Goal: Ask a question

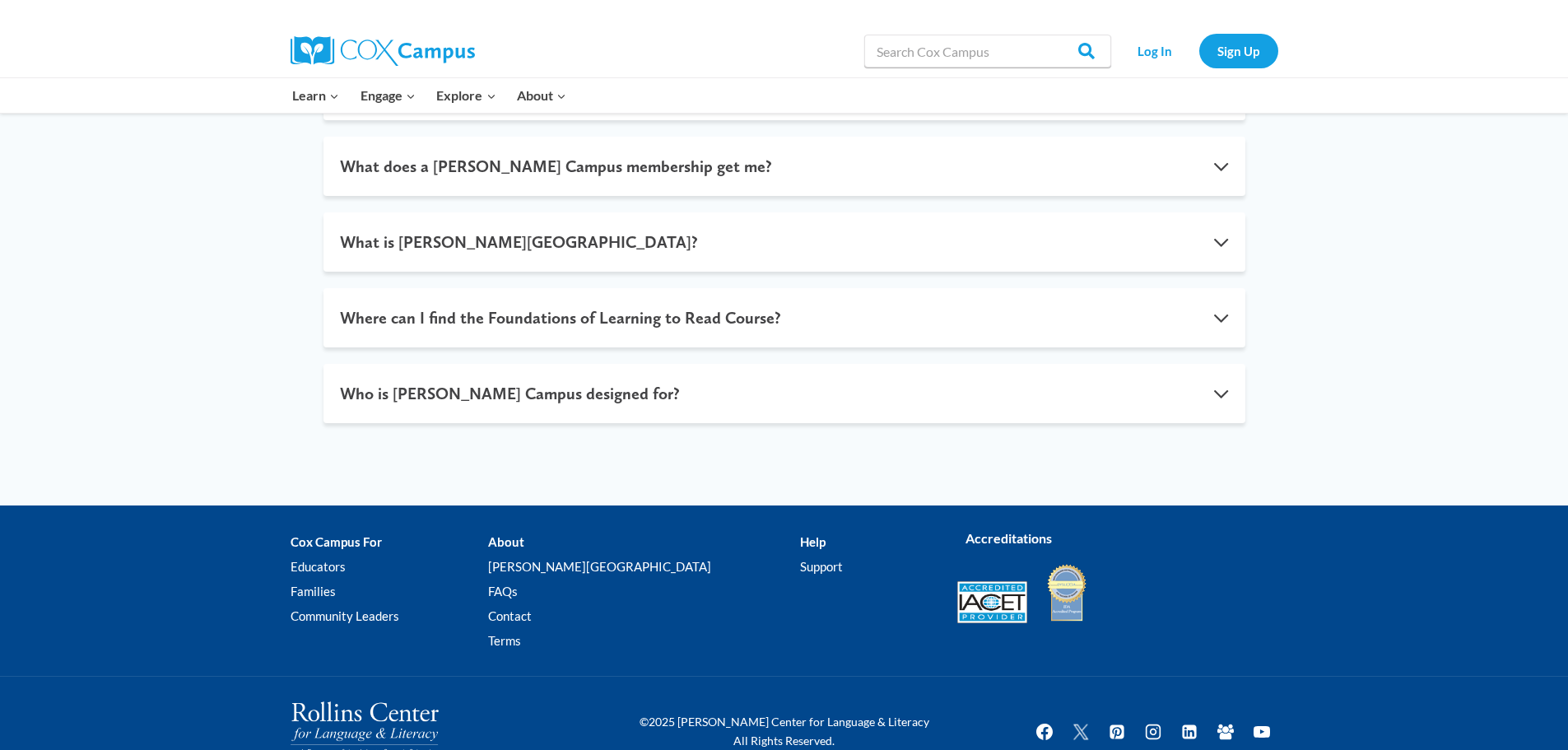
scroll to position [1057, 0]
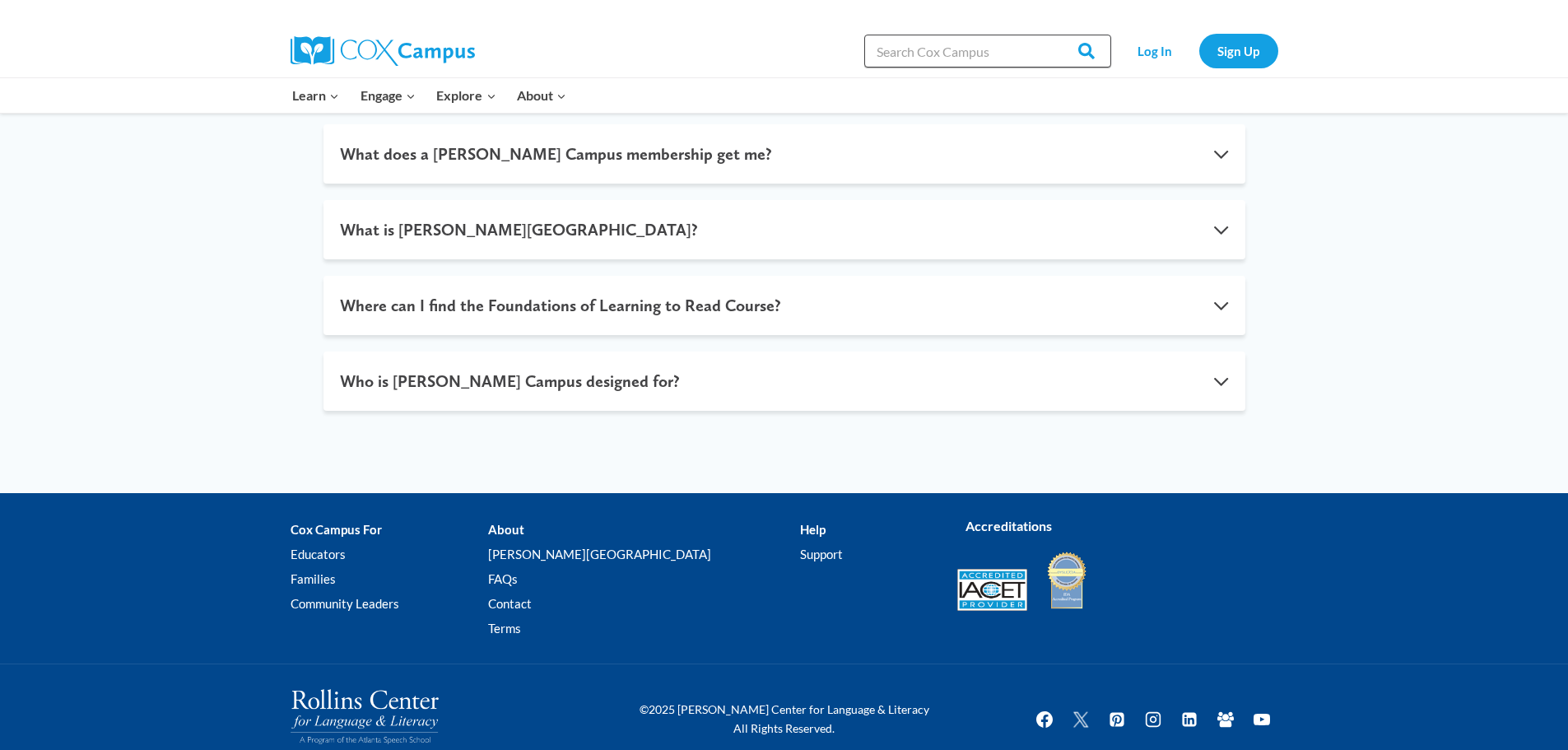
click at [981, 60] on input "Search in https://coxcampus.org/" at bounding box center [988, 51] width 247 height 33
type input "Can you retake the K-3rd structured literacy exam?"
click at [1047, 35] on input "Search" at bounding box center [1079, 51] width 64 height 33
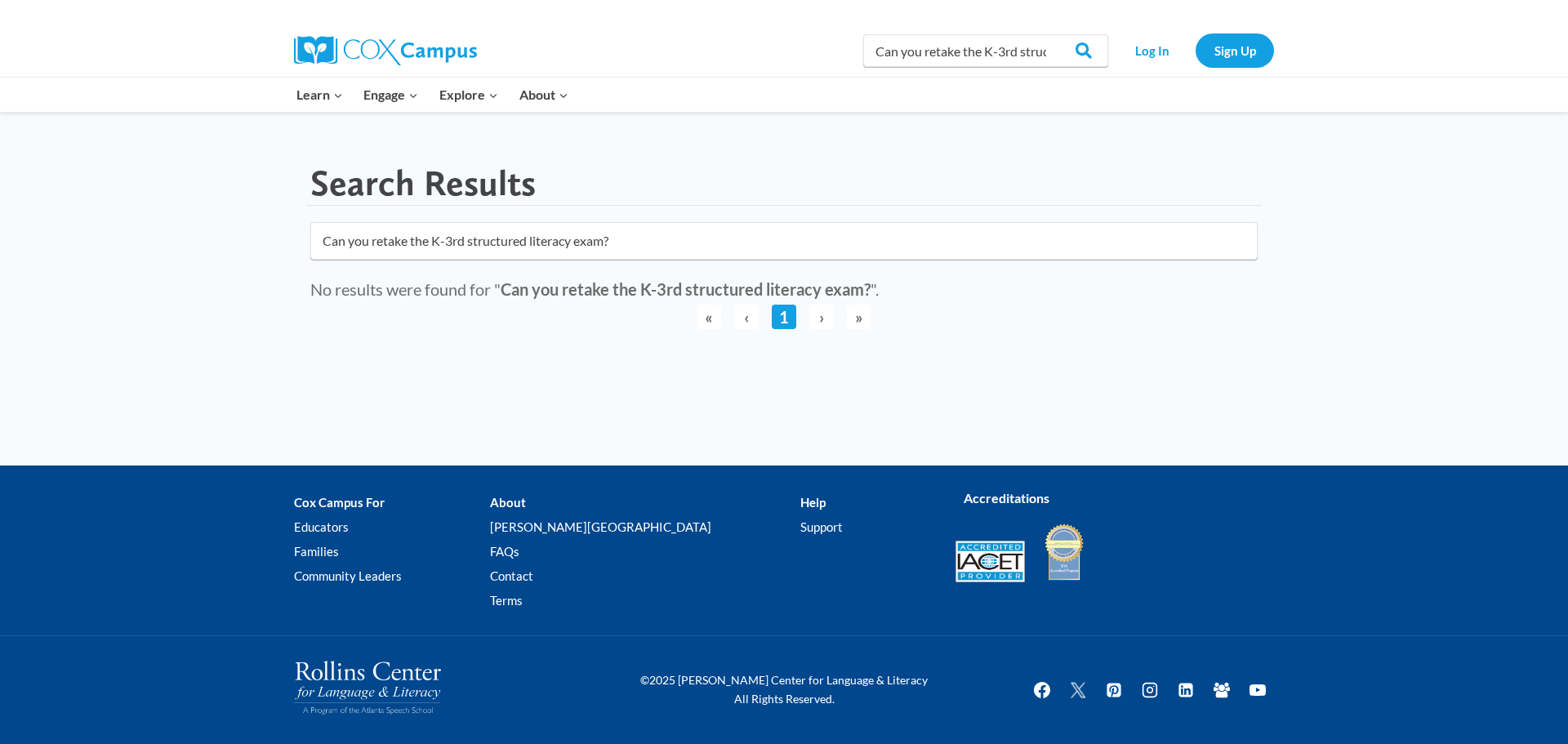
click at [456, 241] on input "Can you retake the K-3rd structured literacy exam?" at bounding box center [784, 240] width 947 height 38
click at [575, 238] on input "Can you retake the K-3rd structured literacy exam?" at bounding box center [784, 240] width 947 height 38
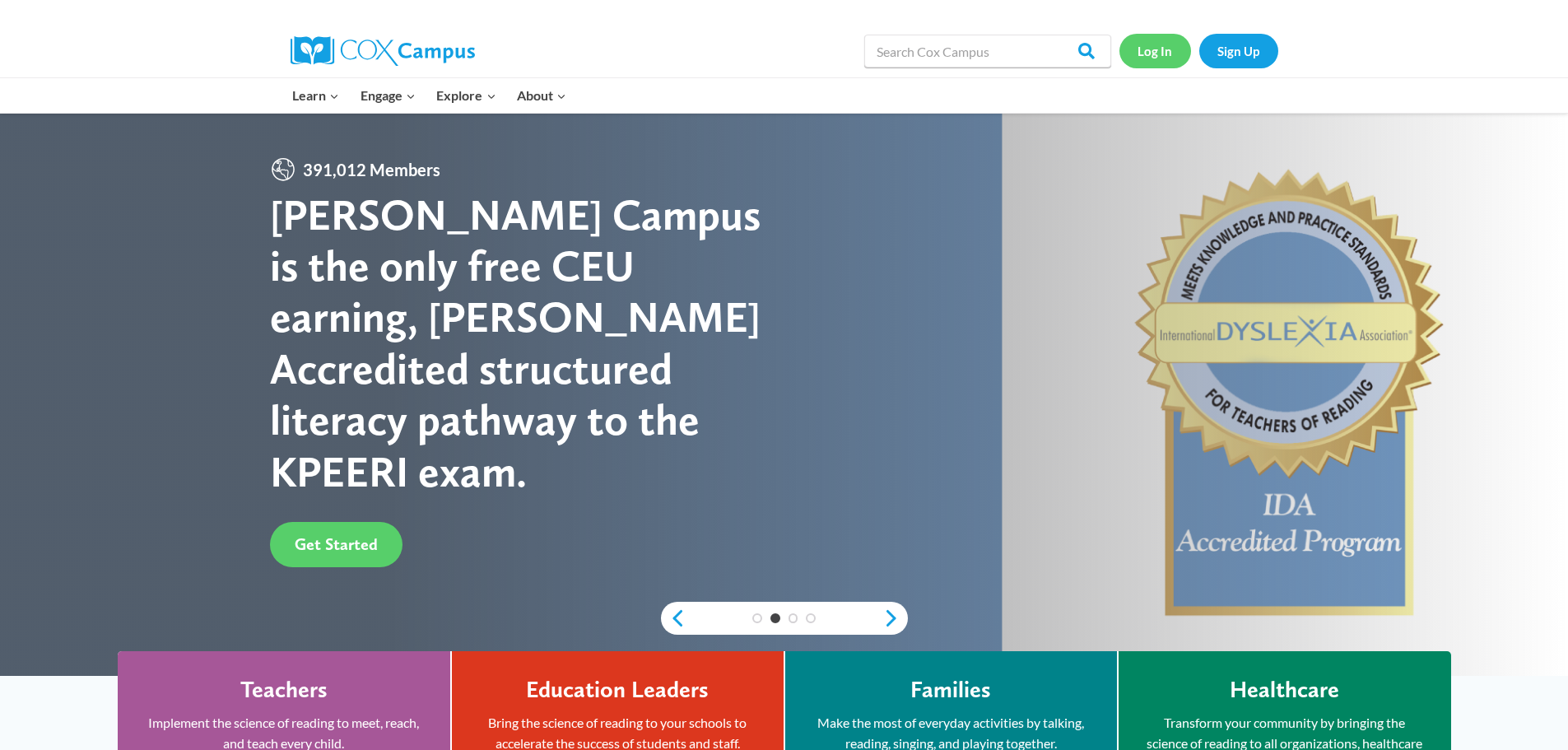
click at [1160, 49] on link "Log In" at bounding box center [1155, 51] width 71 height 34
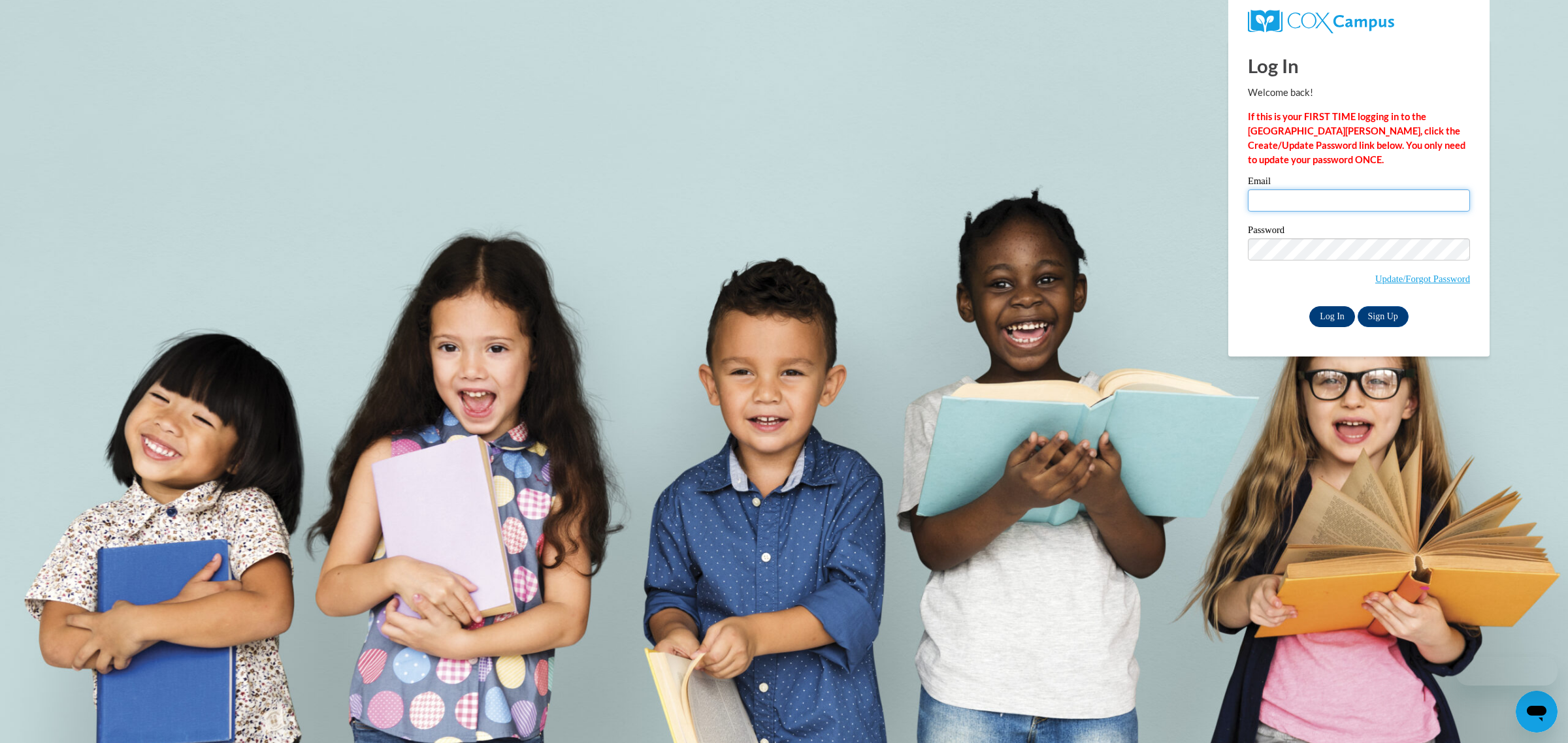
type input "[EMAIL_ADDRESS][DOMAIN_NAME]"
click at [1335, 318] on input "Log In" at bounding box center [1332, 317] width 46 height 21
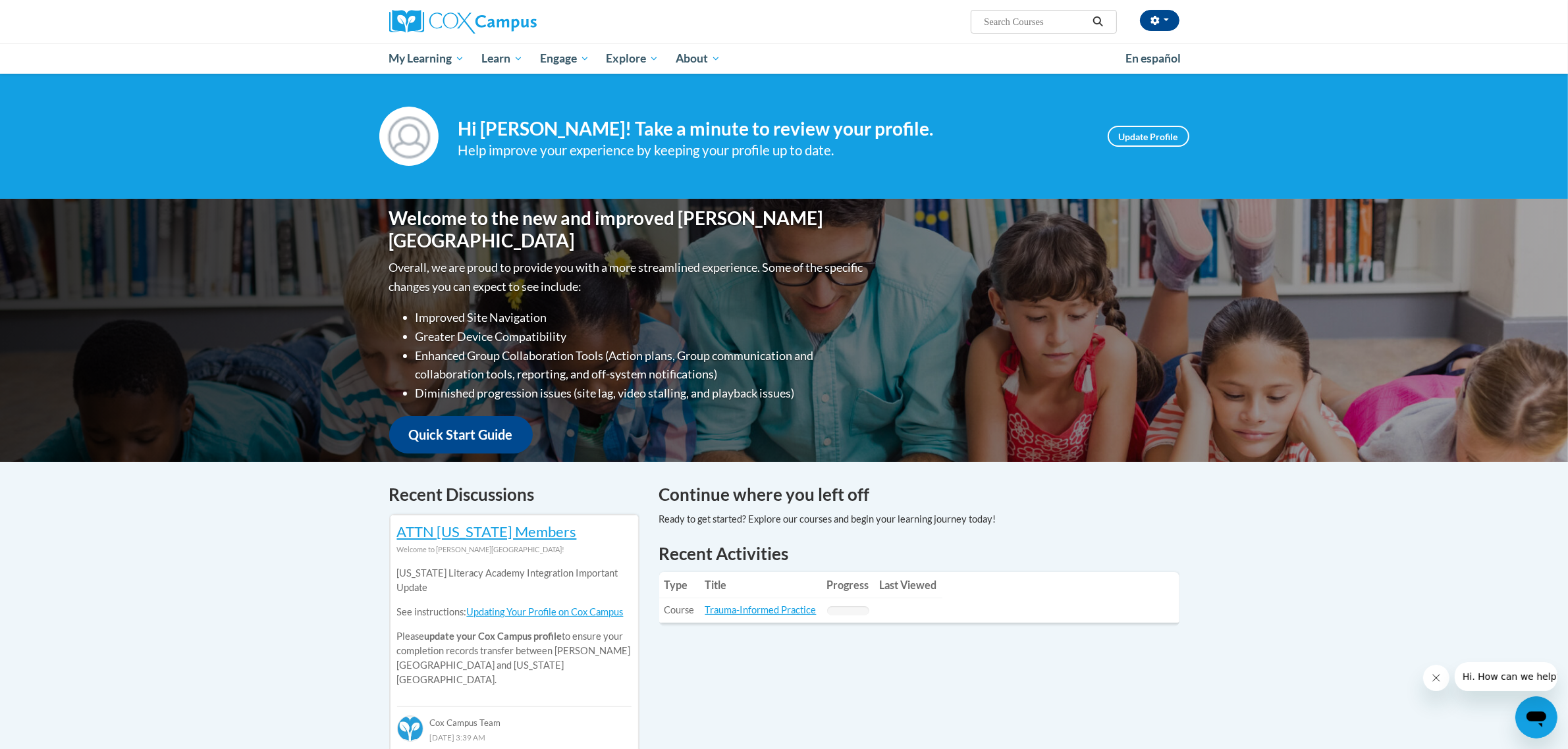
click at [1546, 723] on icon "Open messaging window" at bounding box center [1535, 716] width 24 height 24
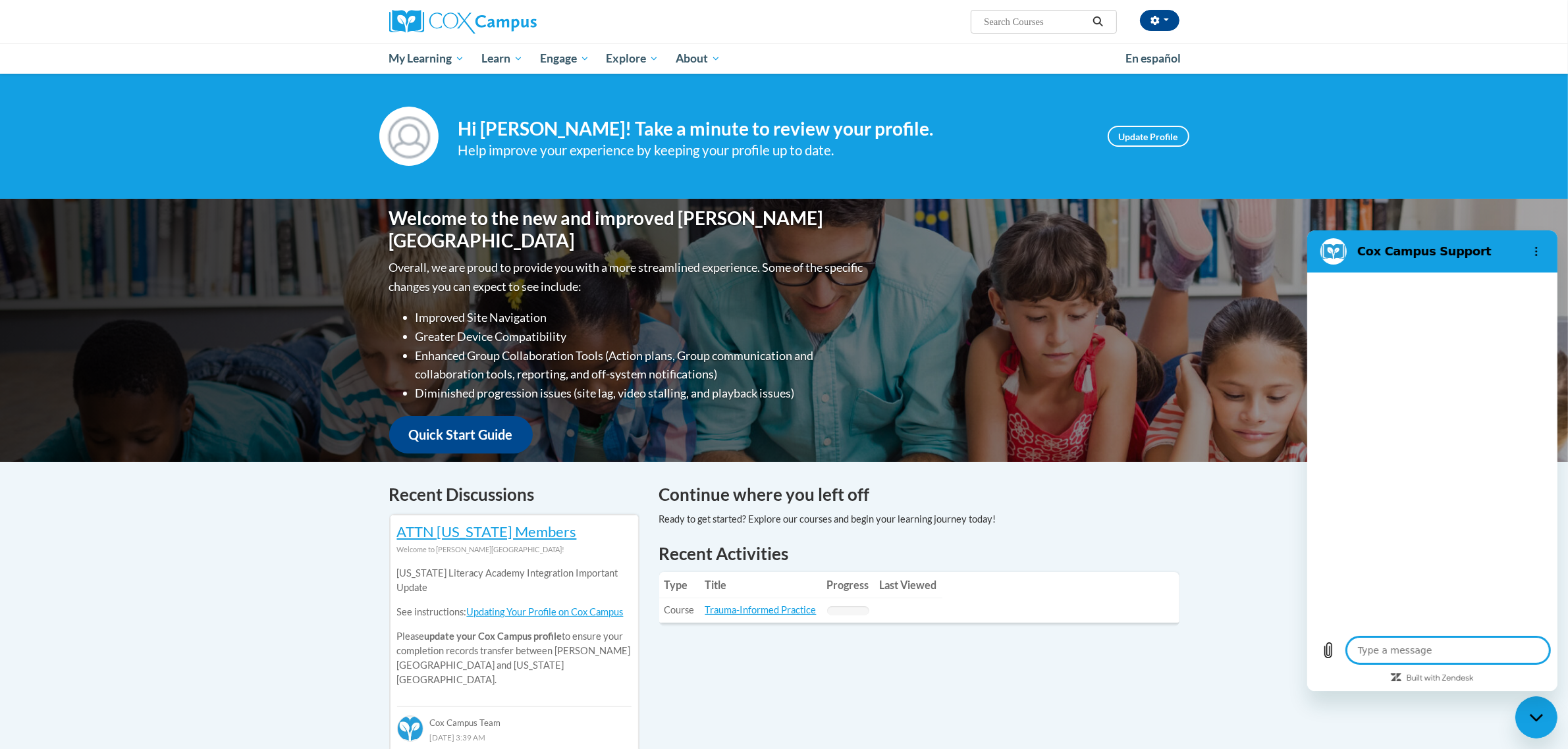
type textarea "x"
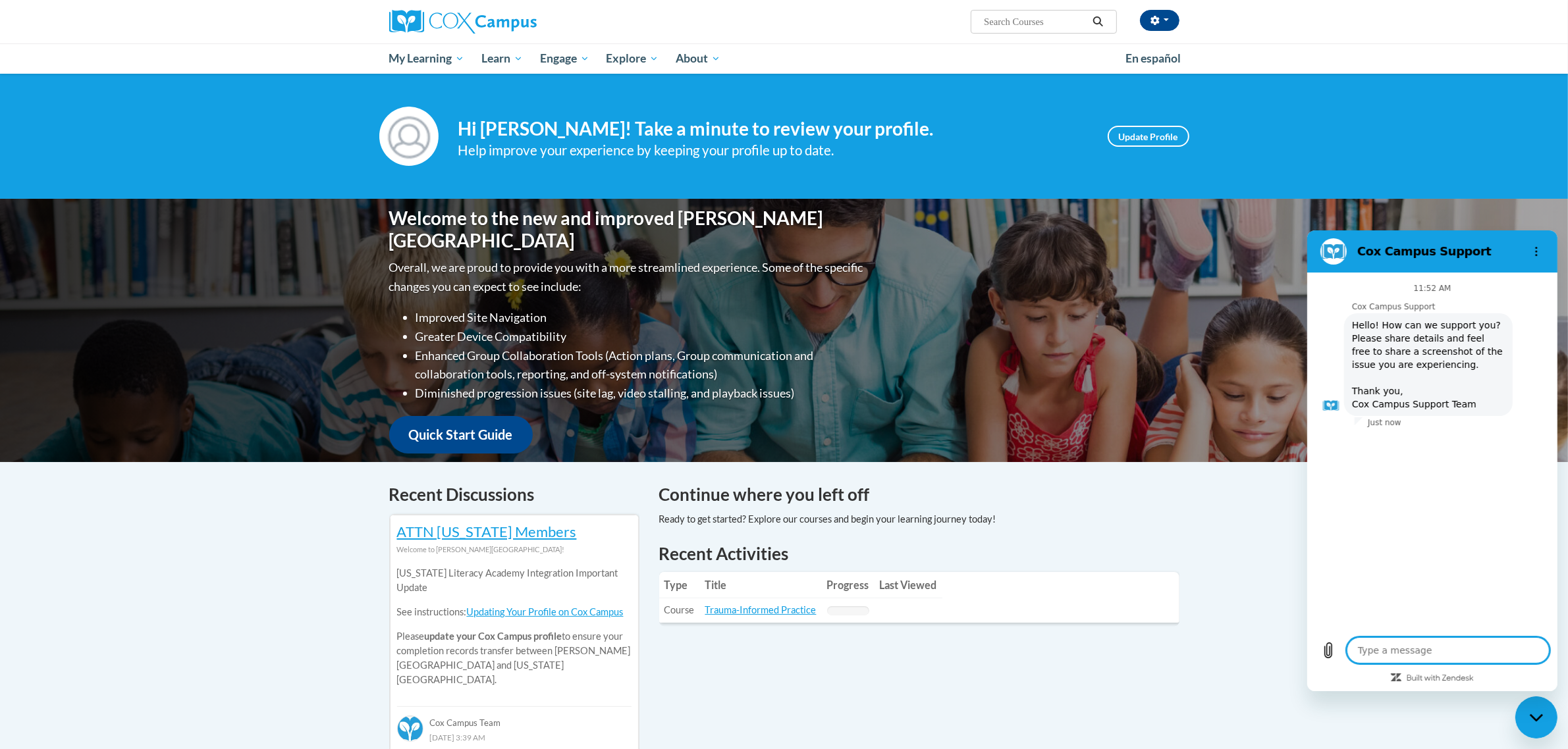
type textarea "I"
type textarea "x"
type textarea "If"
type textarea "x"
type textarea "If"
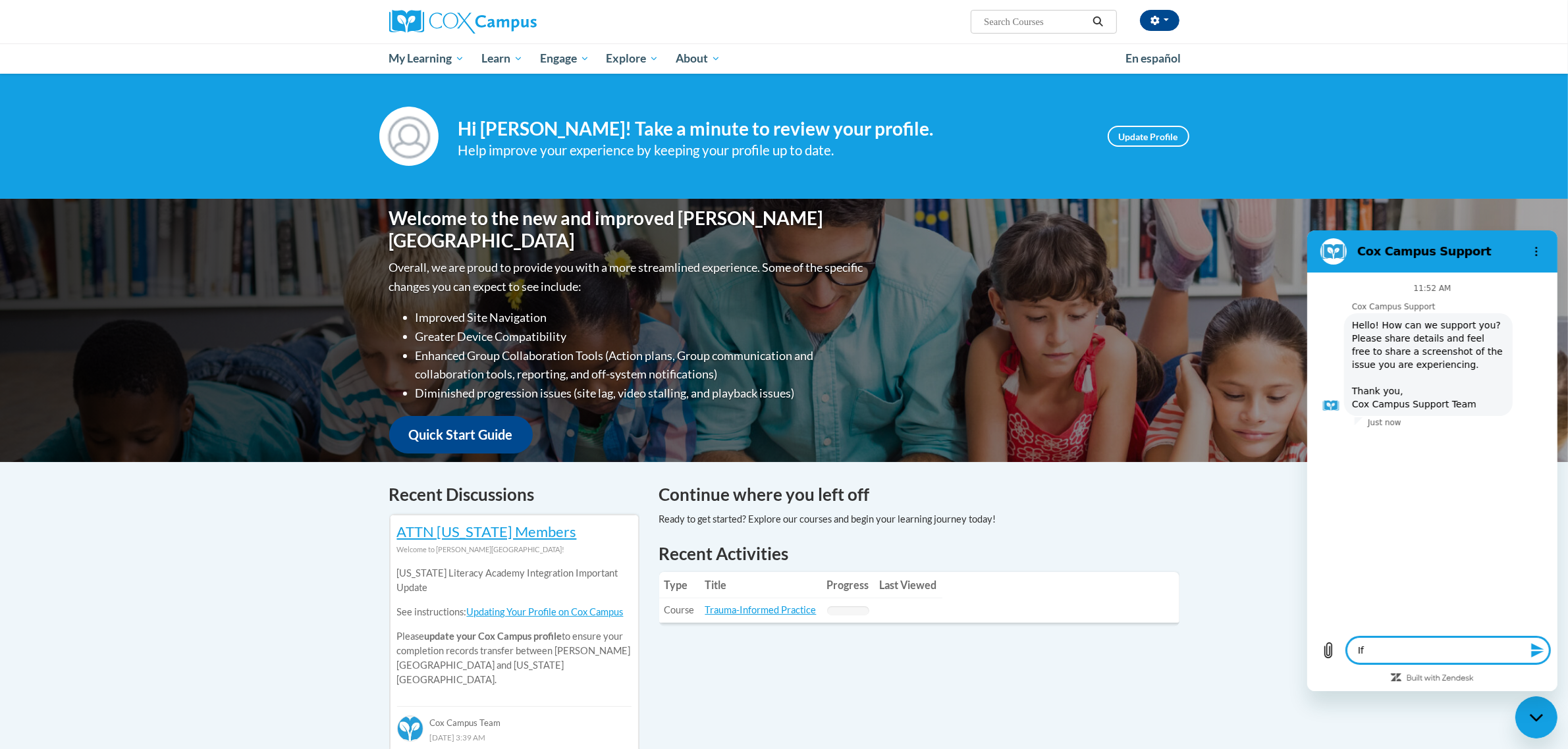
type textarea "x"
type textarea "If a"
type textarea "x"
type textarea "If a"
type textarea "x"
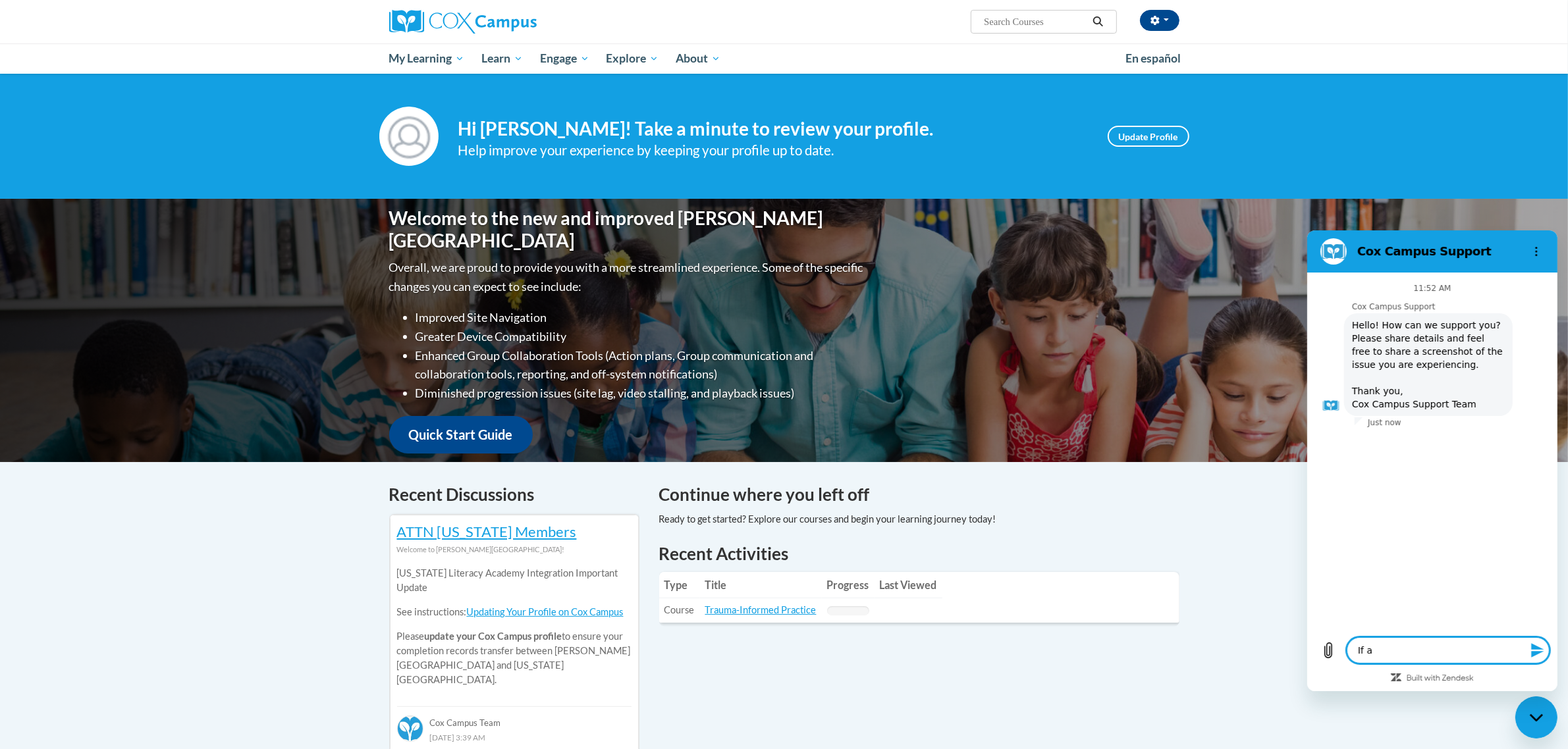
type textarea "If a t"
type textarea "x"
type textarea "If a te"
type textarea "x"
type textarea "If a tea"
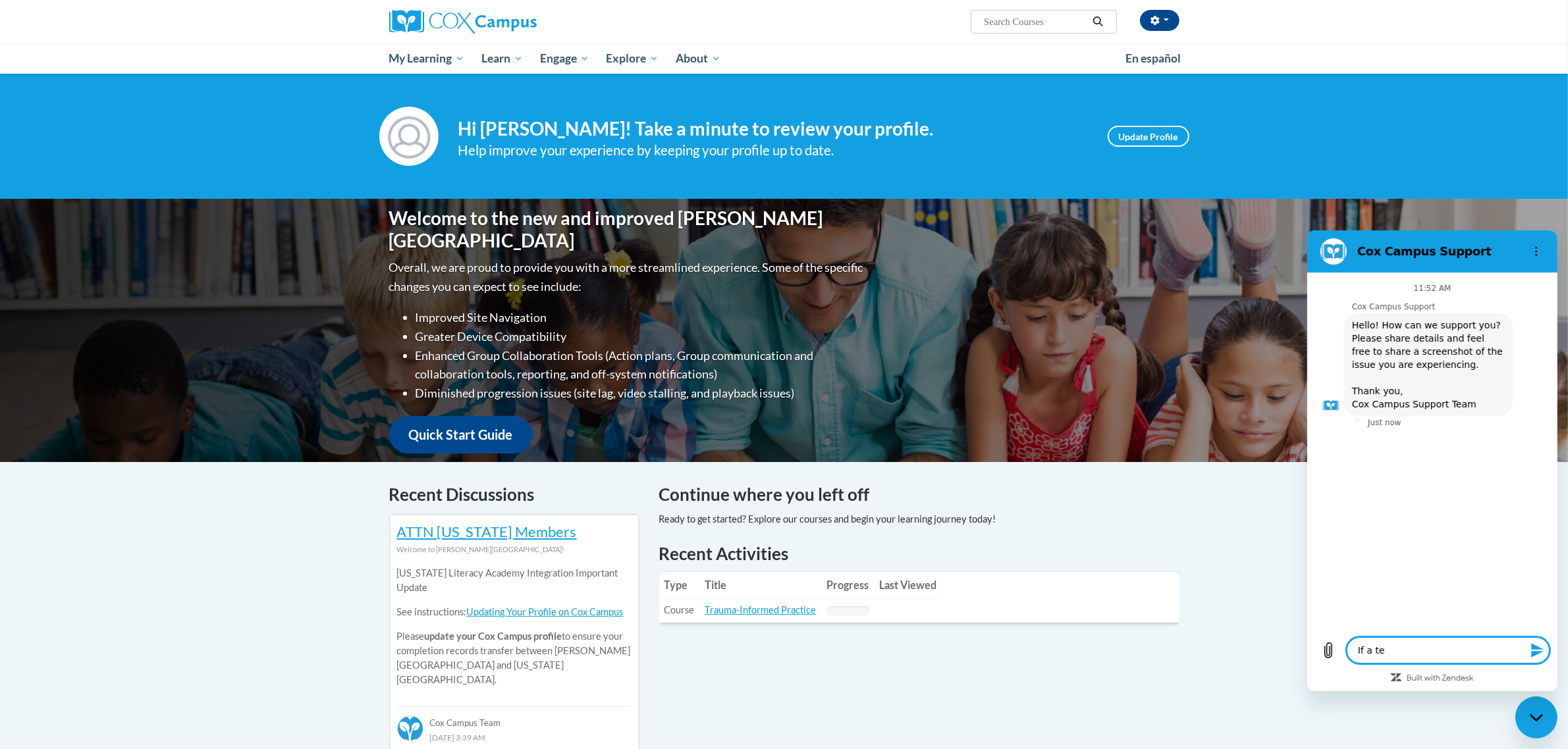
type textarea "x"
type textarea "If a teac"
type textarea "x"
type textarea "If a teach"
type textarea "x"
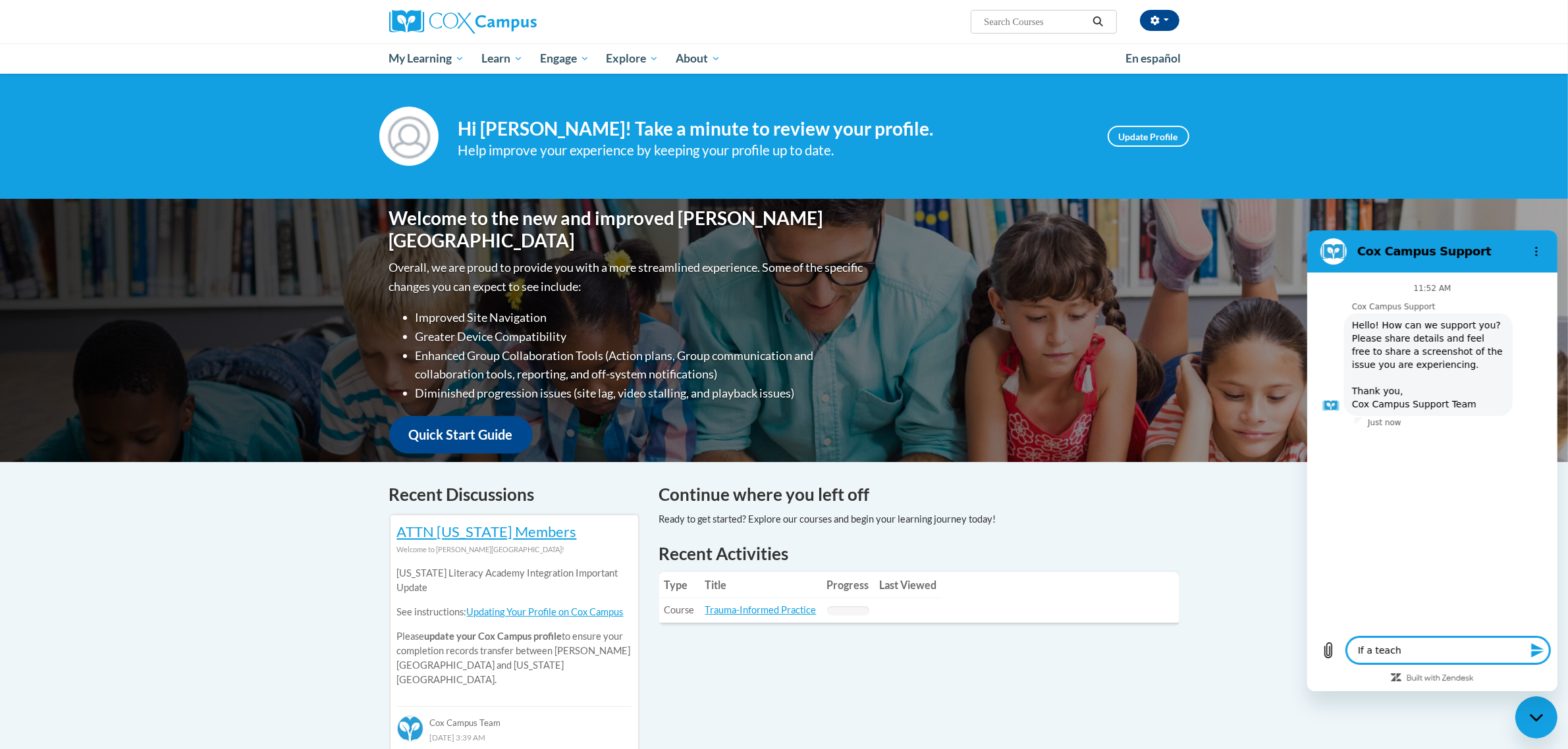
type textarea "If a teache"
type textarea "x"
type textarea "If a teacher"
type textarea "x"
type textarea "If a teacher"
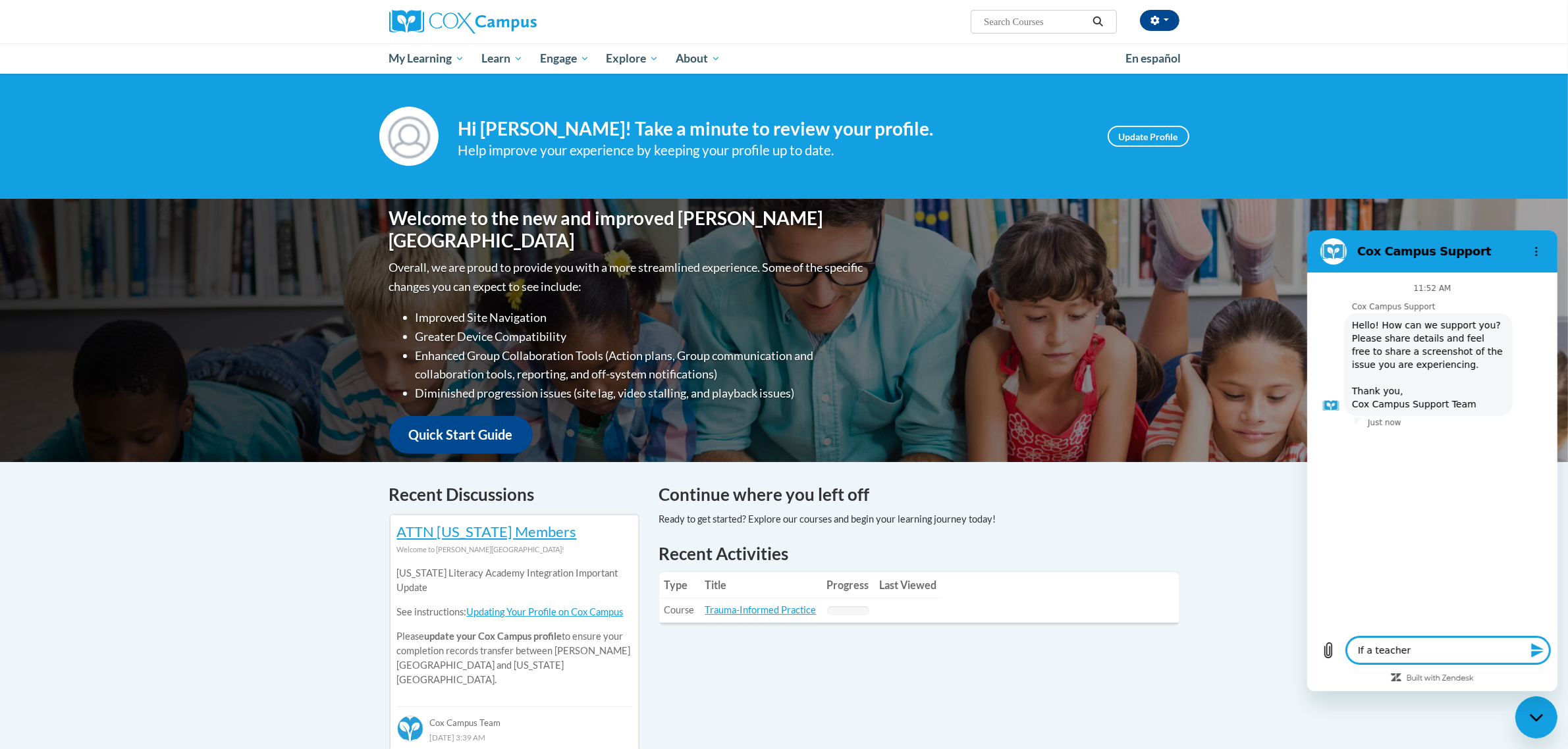
type textarea "x"
type textarea "If a teacher d"
type textarea "x"
type textarea "If a teacher do"
type textarea "x"
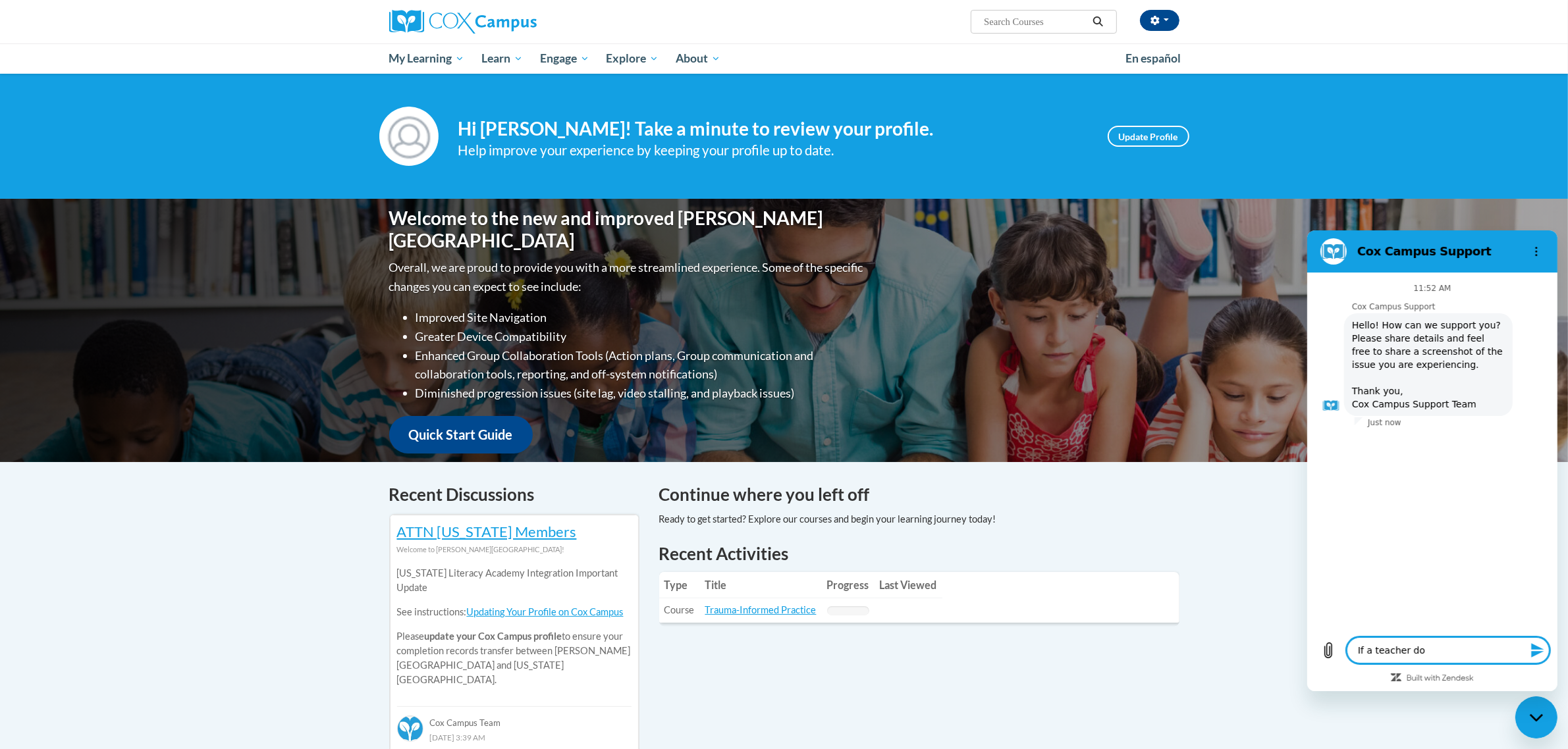
type textarea "If a teacher doe"
type textarea "x"
type textarea "If a teacher does"
type textarea "x"
type textarea "If a teacher doesn"
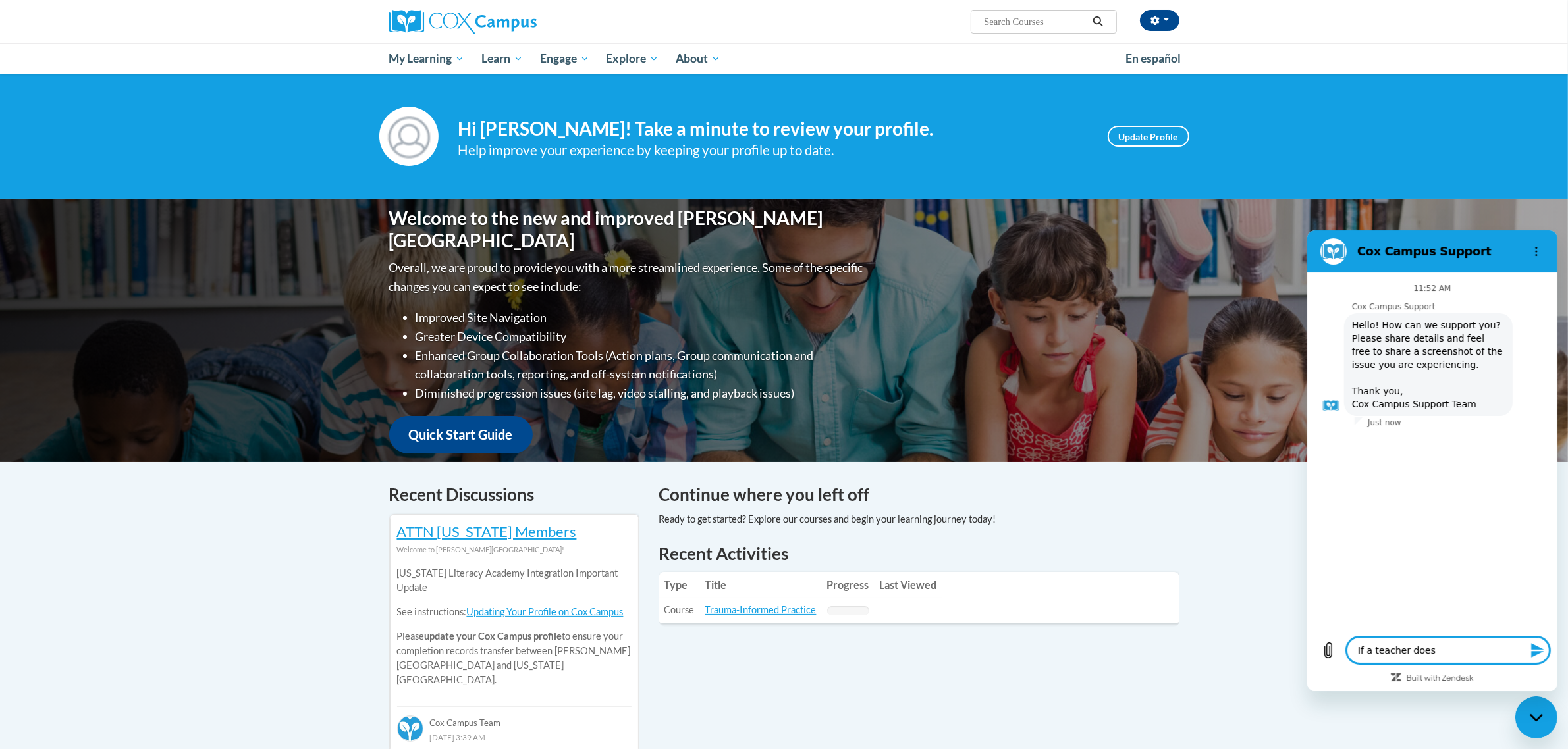
type textarea "x"
type textarea "If a teacher doesn'"
type textarea "x"
type textarea "If a teacher doesn't"
type textarea "x"
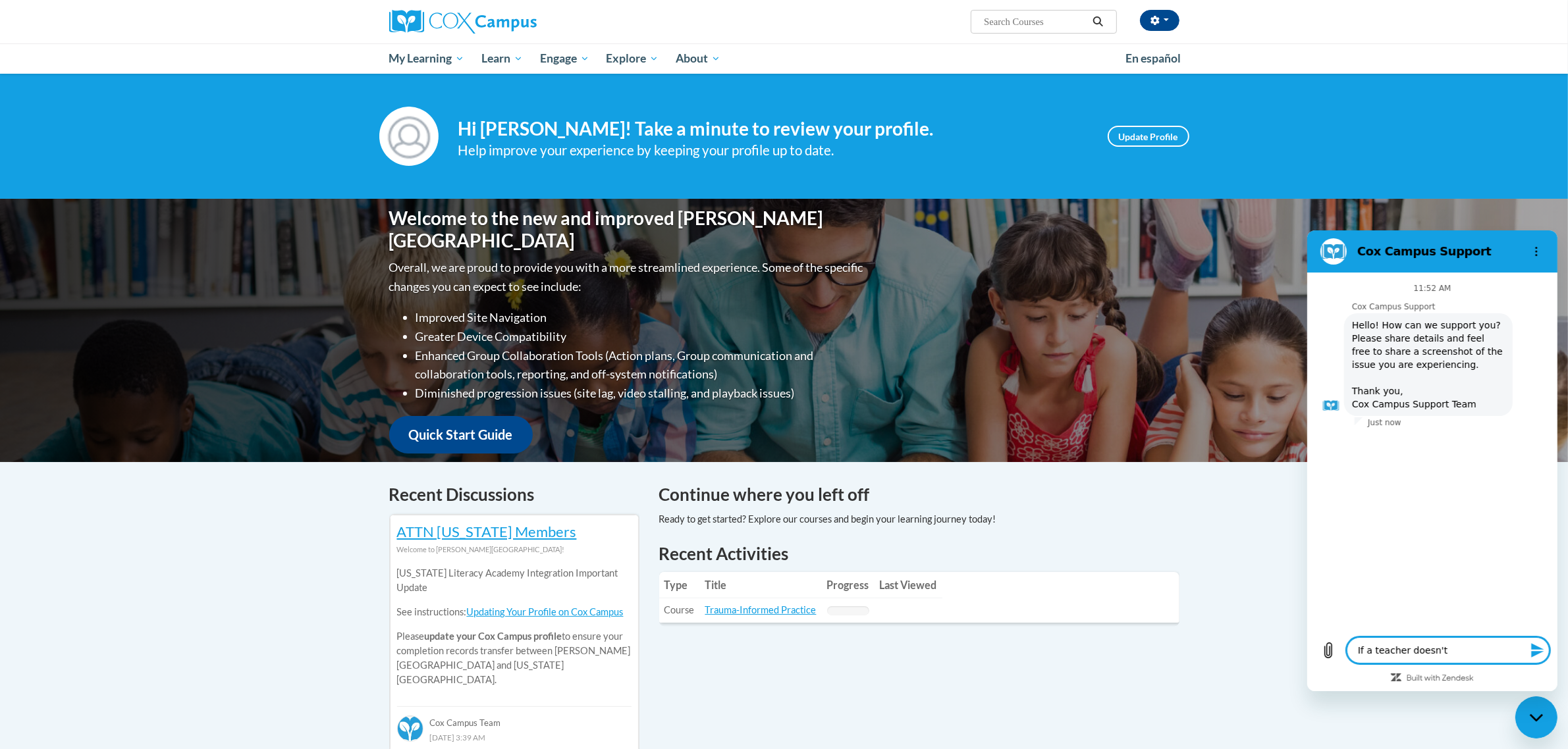
type textarea "If a teacher doesn't"
type textarea "x"
type textarea "If a teacher doesn't p"
type textarea "x"
type textarea "If a teacher doesn't pa"
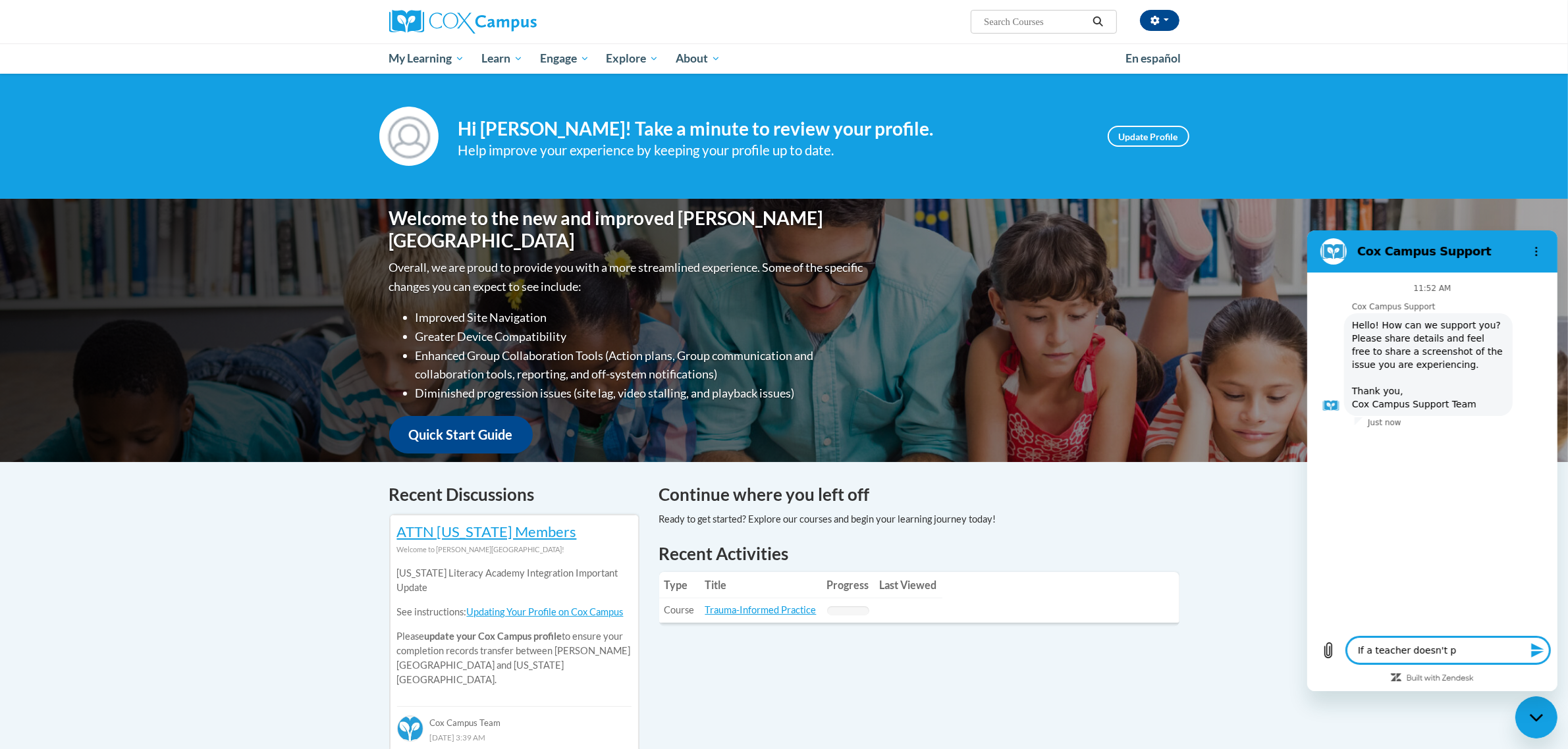
type textarea "x"
type textarea "If a teacher doesn't pas"
type textarea "x"
type textarea "If a teacher doesn't pass"
type textarea "x"
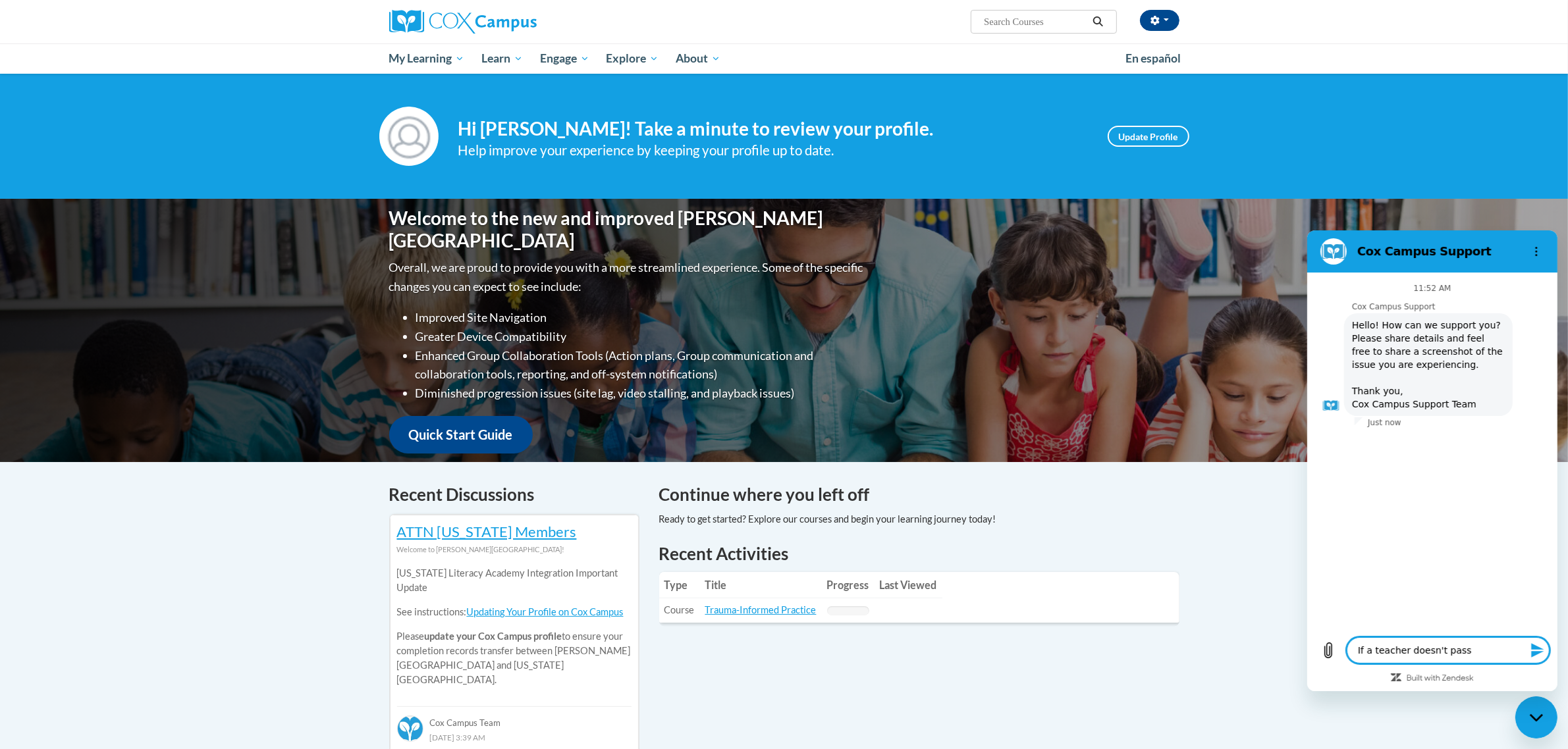
type textarea "If a teacher doesn't pass"
type textarea "x"
type textarea "If a teacher doesn't pass t"
type textarea "x"
type textarea "If a teacher doesn't pass th"
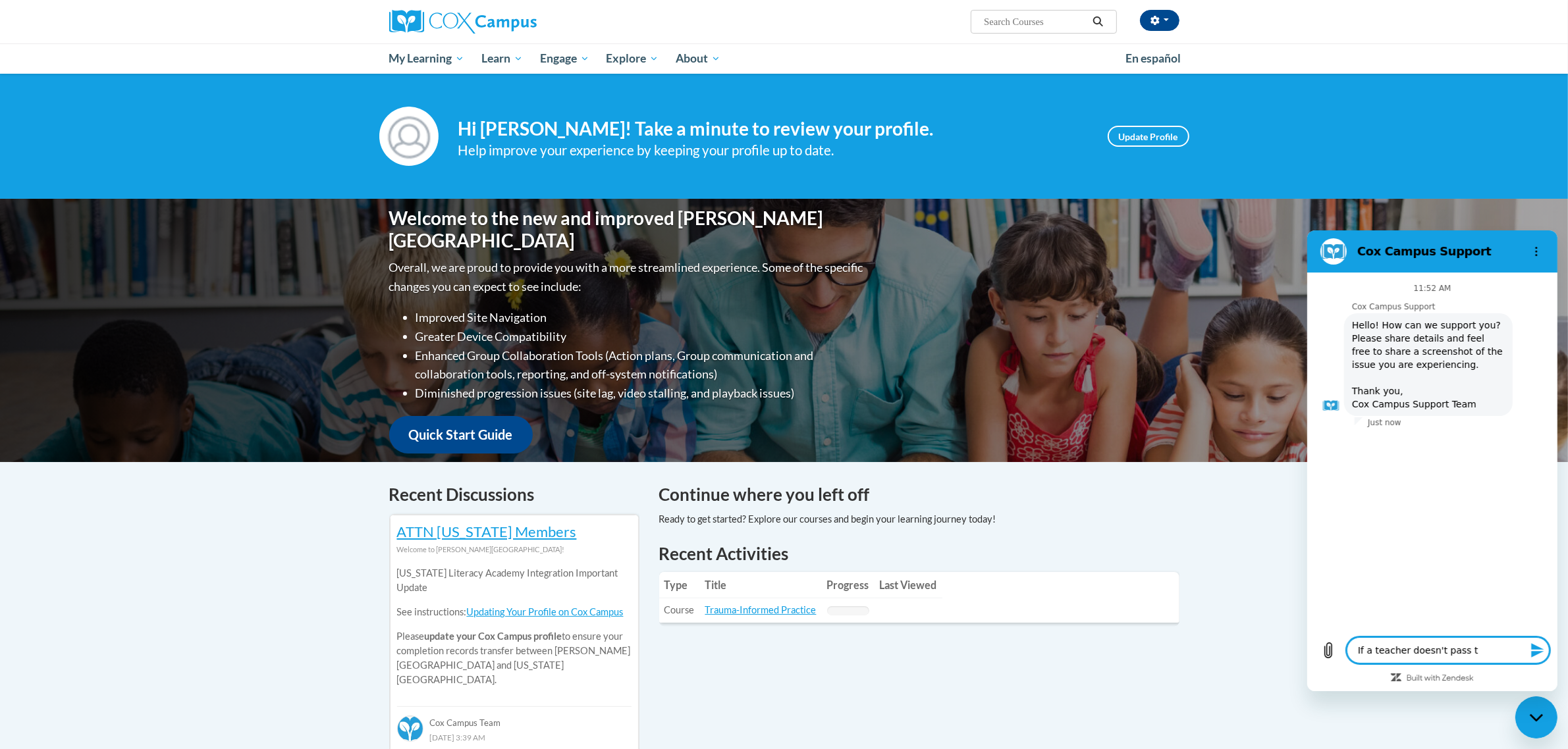
type textarea "x"
type textarea "If a teacher doesn't pass the"
type textarea "x"
type textarea "If a teacher doesn't pass thei"
type textarea "x"
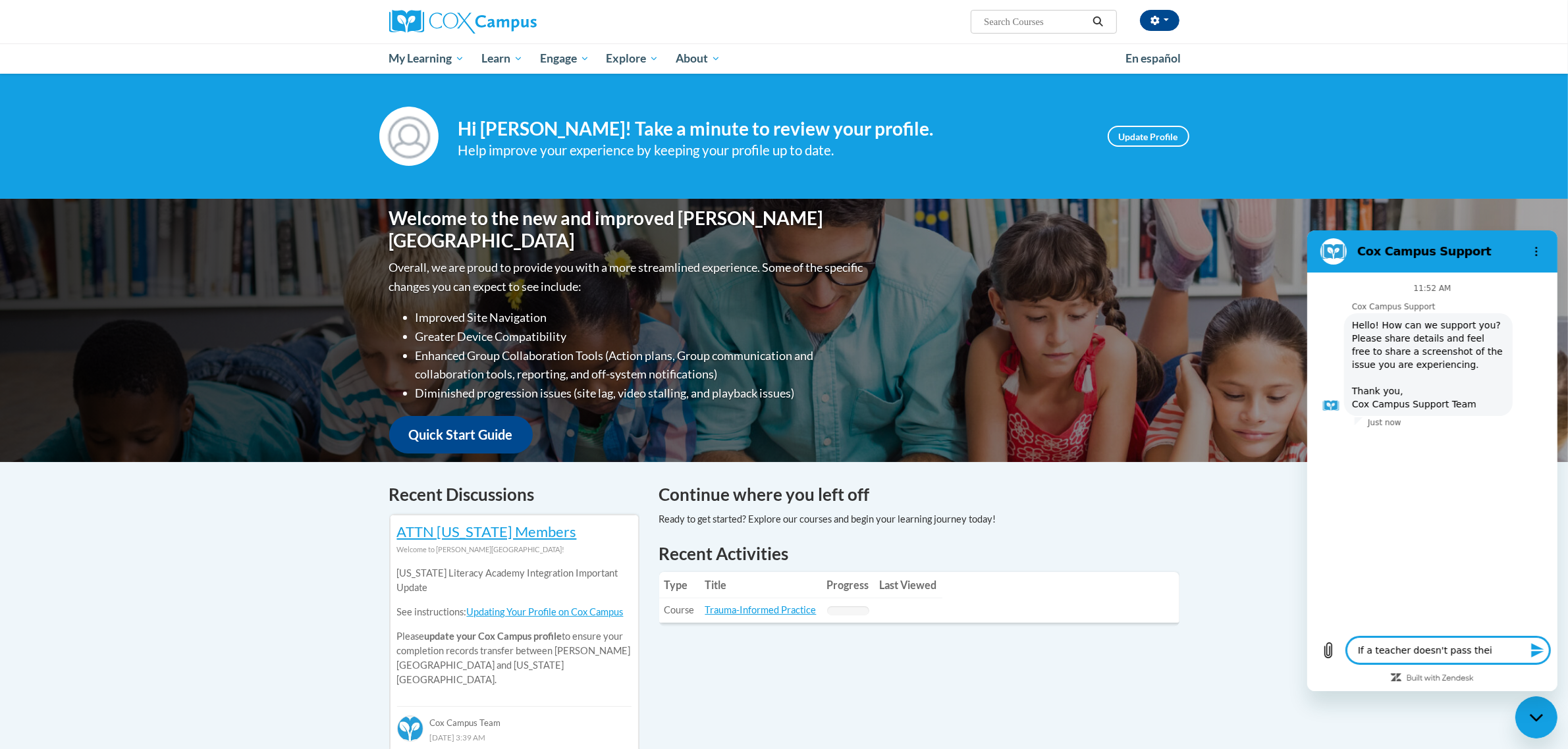
type textarea "If a teacher doesn't pass their"
type textarea "x"
type textarea "If a teacher doesn't pass their"
type textarea "x"
type textarea "If a teacher doesn't pass their K"
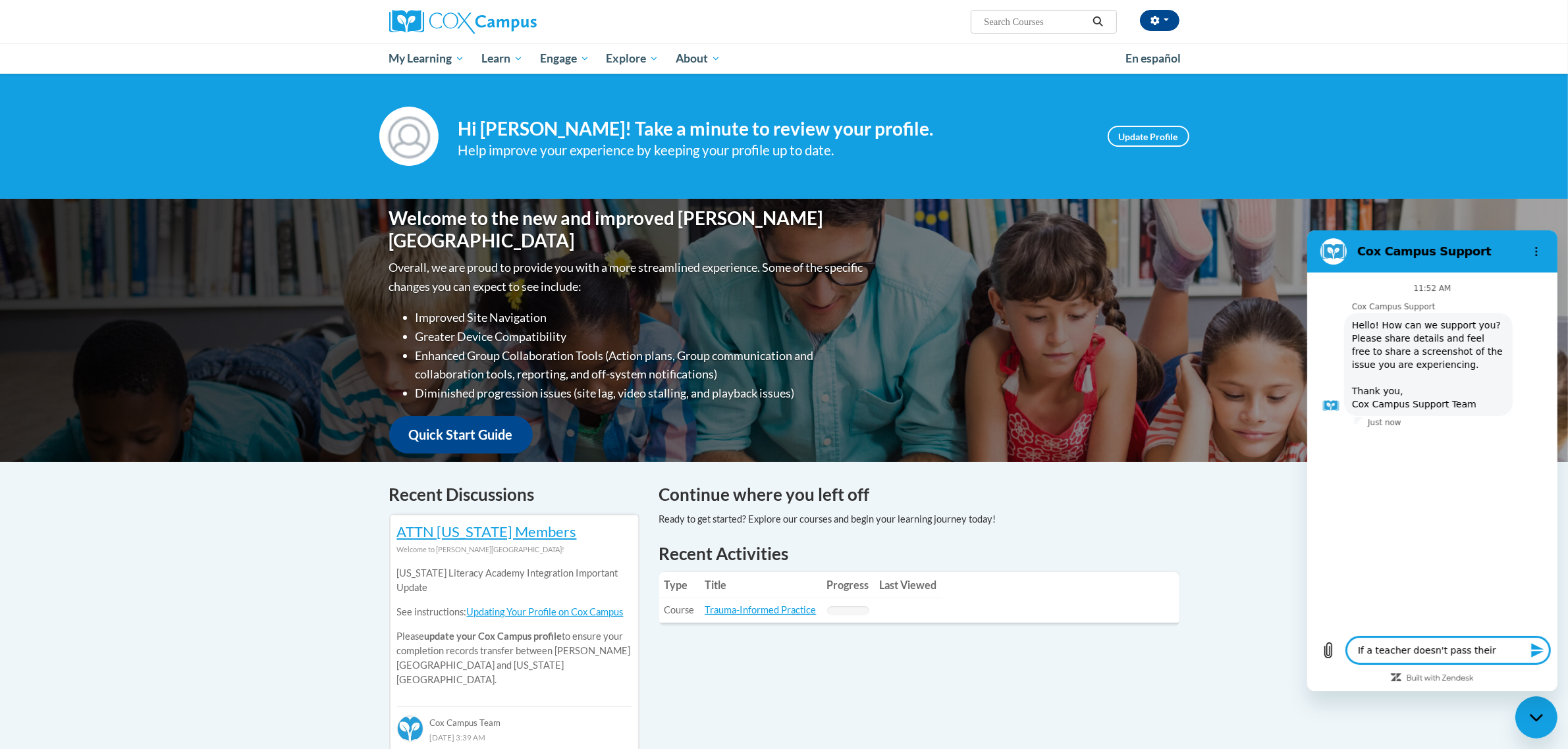
type textarea "x"
type textarea "If a teacher doesn't pass their K-"
type textarea "x"
type textarea "If a teacher doesn't pass their K-3"
type textarea "x"
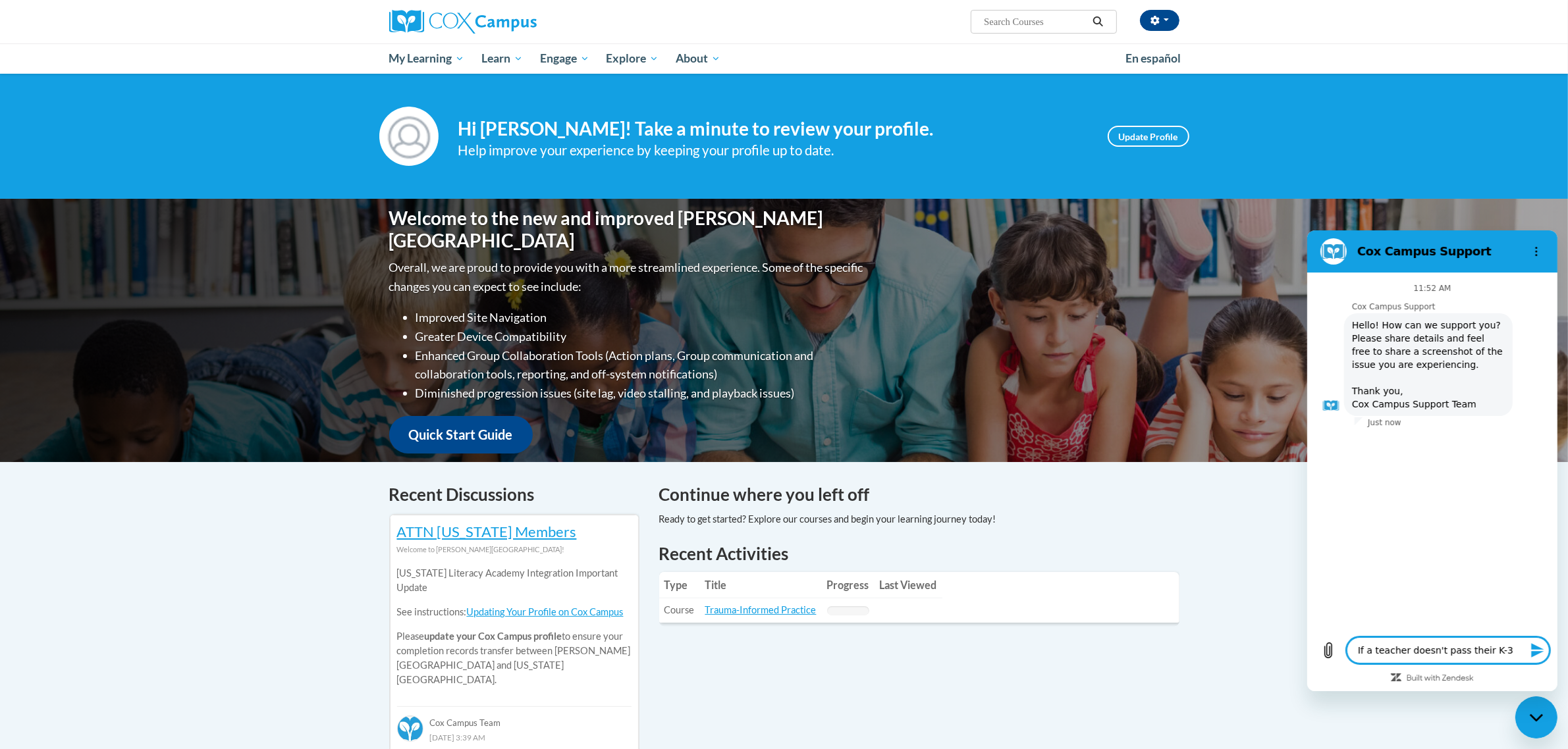
type textarea "If a teacher doesn't pass their K-3r"
type textarea "x"
type textarea "If a teacher doesn't pass their K-3rd"
type textarea "x"
type textarea "If a teacher doesn't pass their K-3rd"
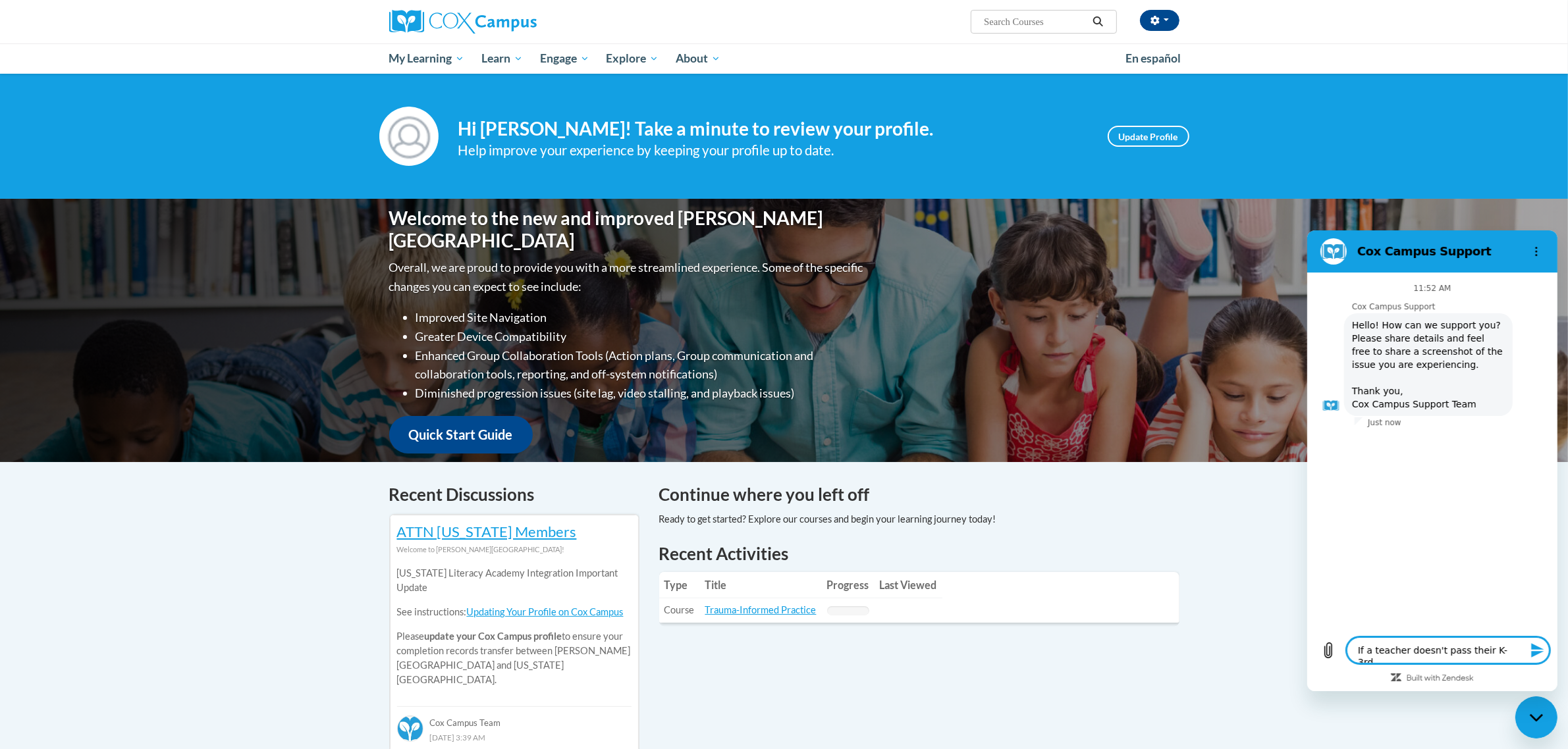
type textarea "x"
type textarea "If a teacher doesn't pass their K-3rd S"
type textarea "x"
type textarea "If a teacher doesn't pass their K-3rd St"
type textarea "x"
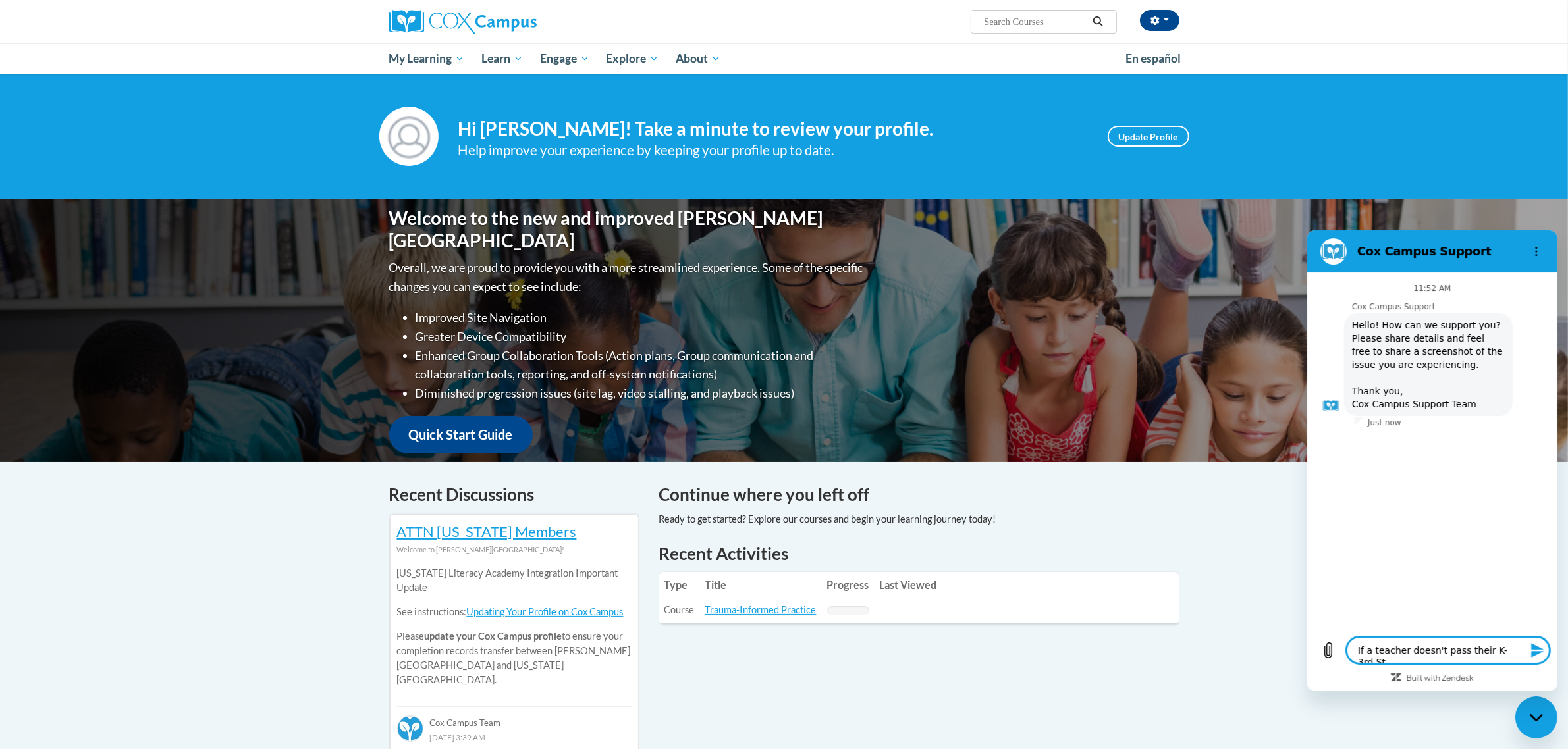
type textarea "If a teacher doesn't pass their K-3rd Str"
type textarea "x"
type textarea "If a teacher doesn't pass their K-3rd Stru"
type textarea "x"
type textarea "If a teacher doesn't pass their K-3rd Struc"
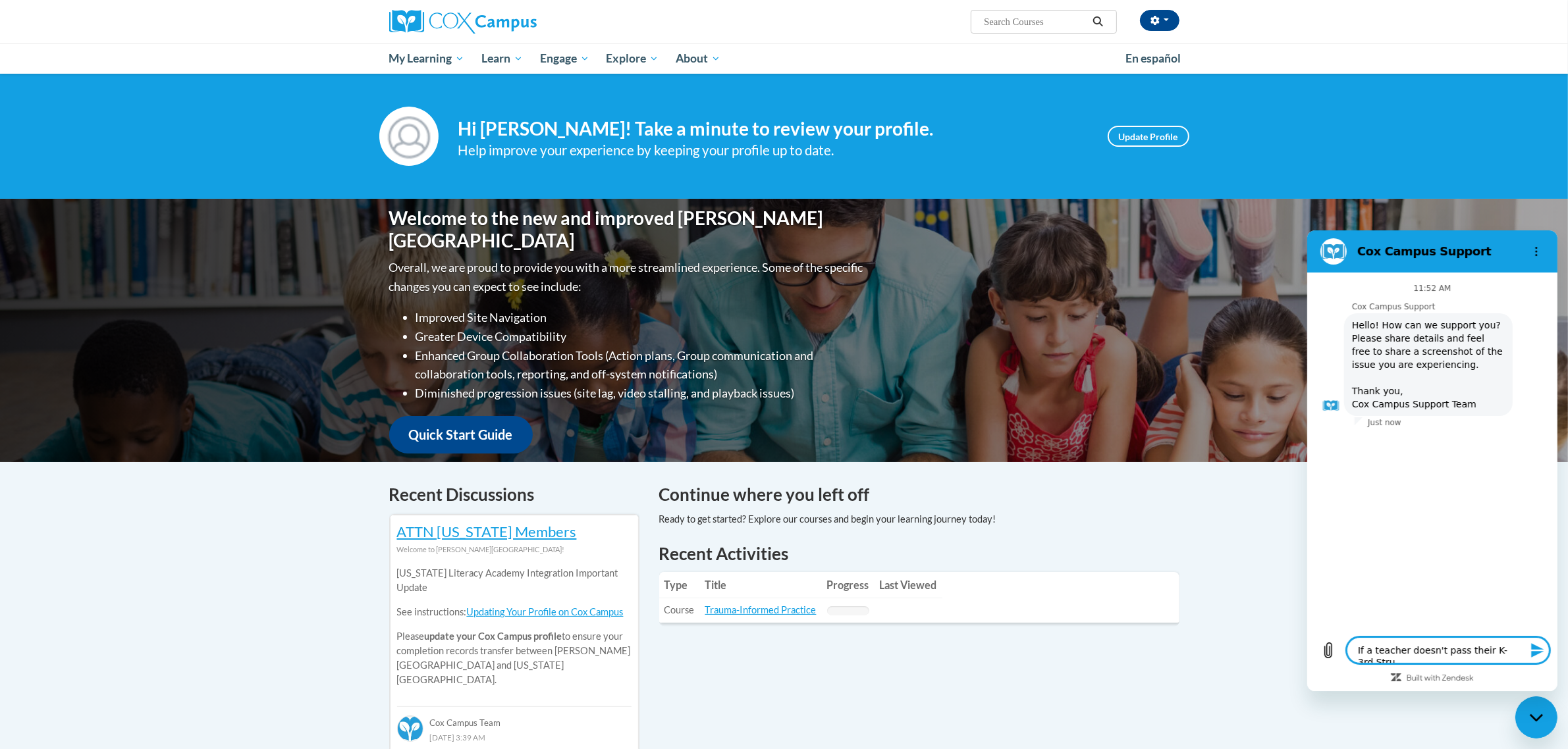
type textarea "x"
type textarea "If a teacher doesn't pass their K-3rd Struct"
type textarea "x"
type textarea "If a teacher doesn't pass their K-3rd Structu"
type textarea "x"
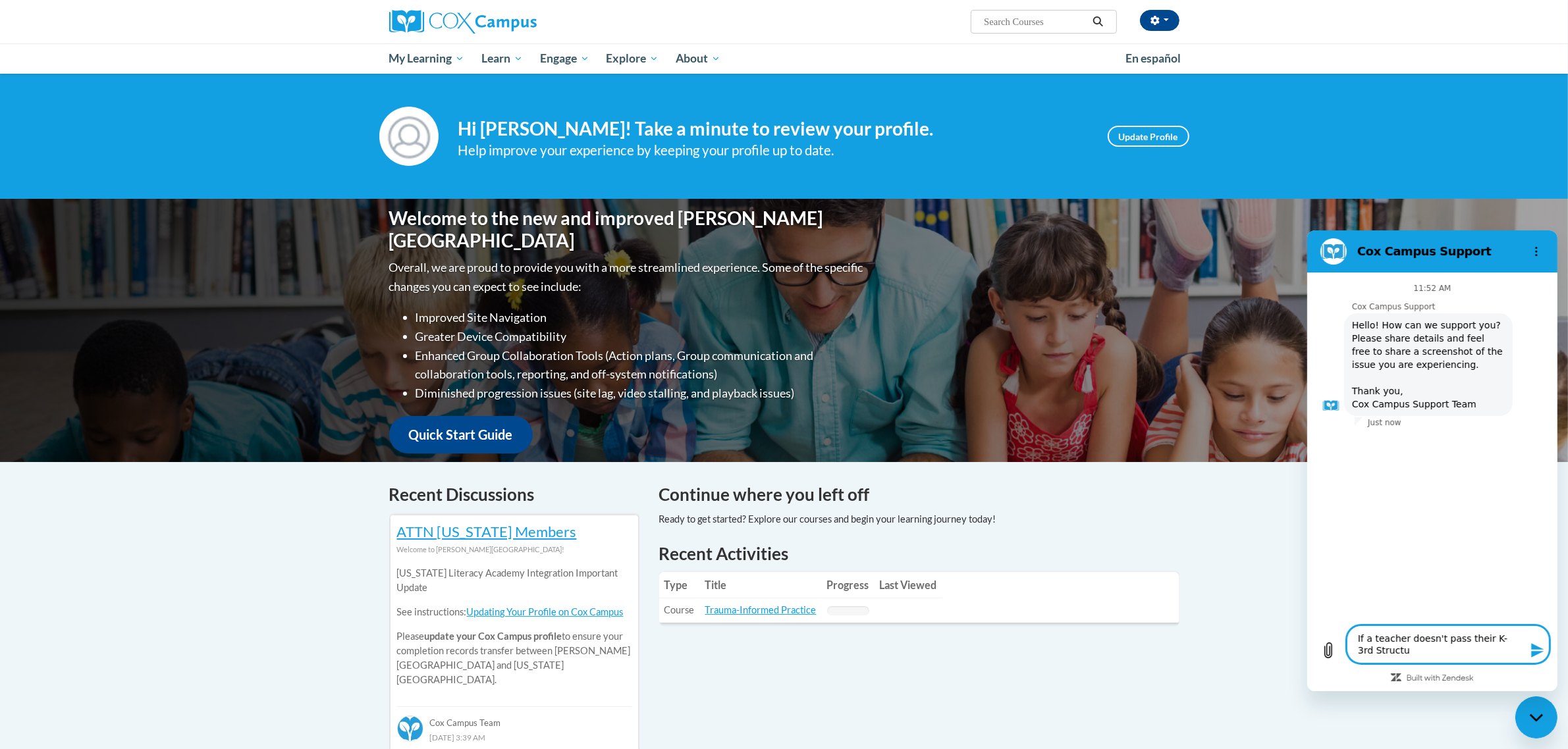
type textarea "If a teacher doesn't pass their K-3rd Structur"
type textarea "x"
type textarea "If a teacher doesn't pass their K-3rd Structure"
type textarea "x"
type textarea "If a teacher doesn't pass their K-3rd Structured"
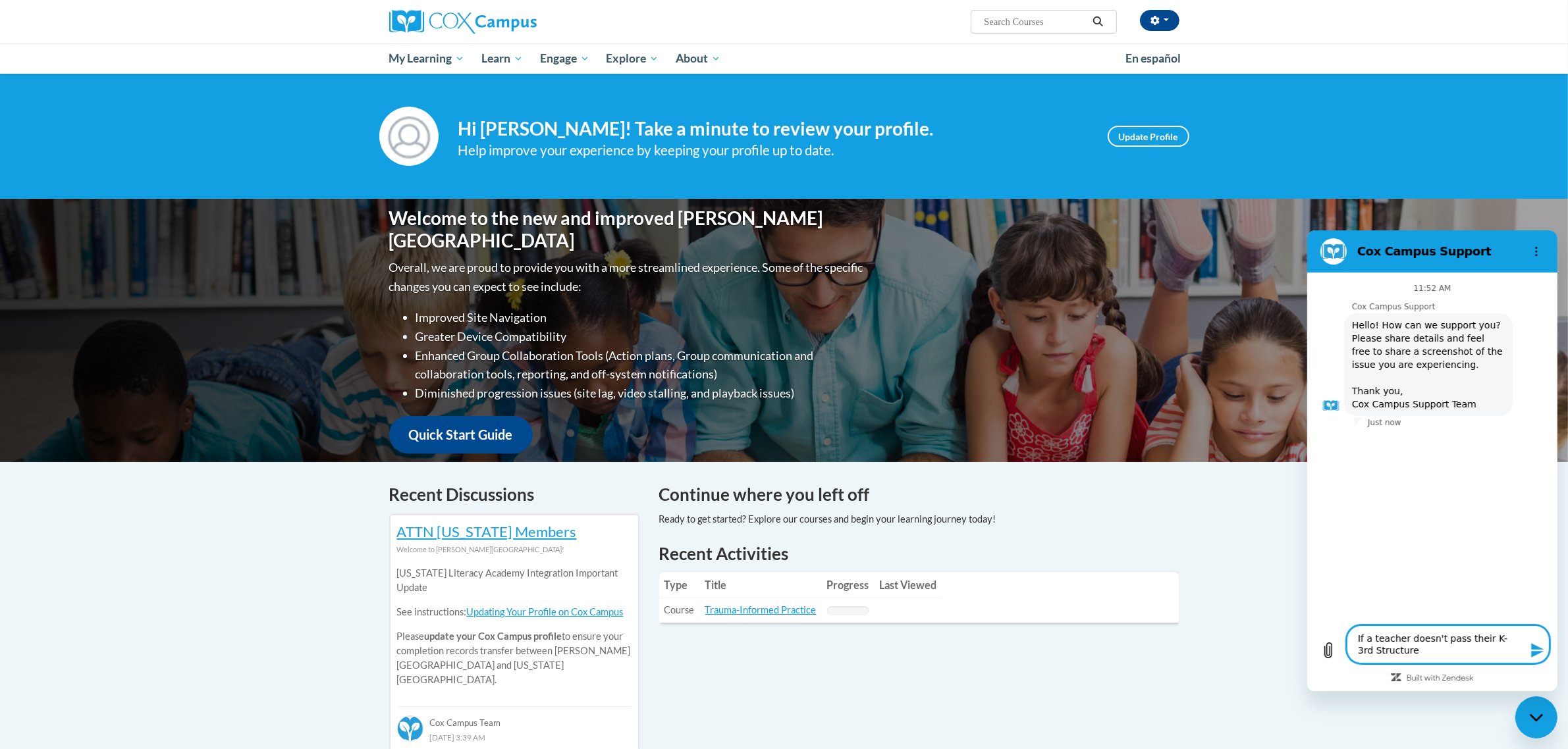
type textarea "x"
type textarea "If a teacher doesn't pass their K-3rd Structured"
type textarea "x"
type textarea "If a teacher doesn't pass their K-3rd Structured L"
type textarea "x"
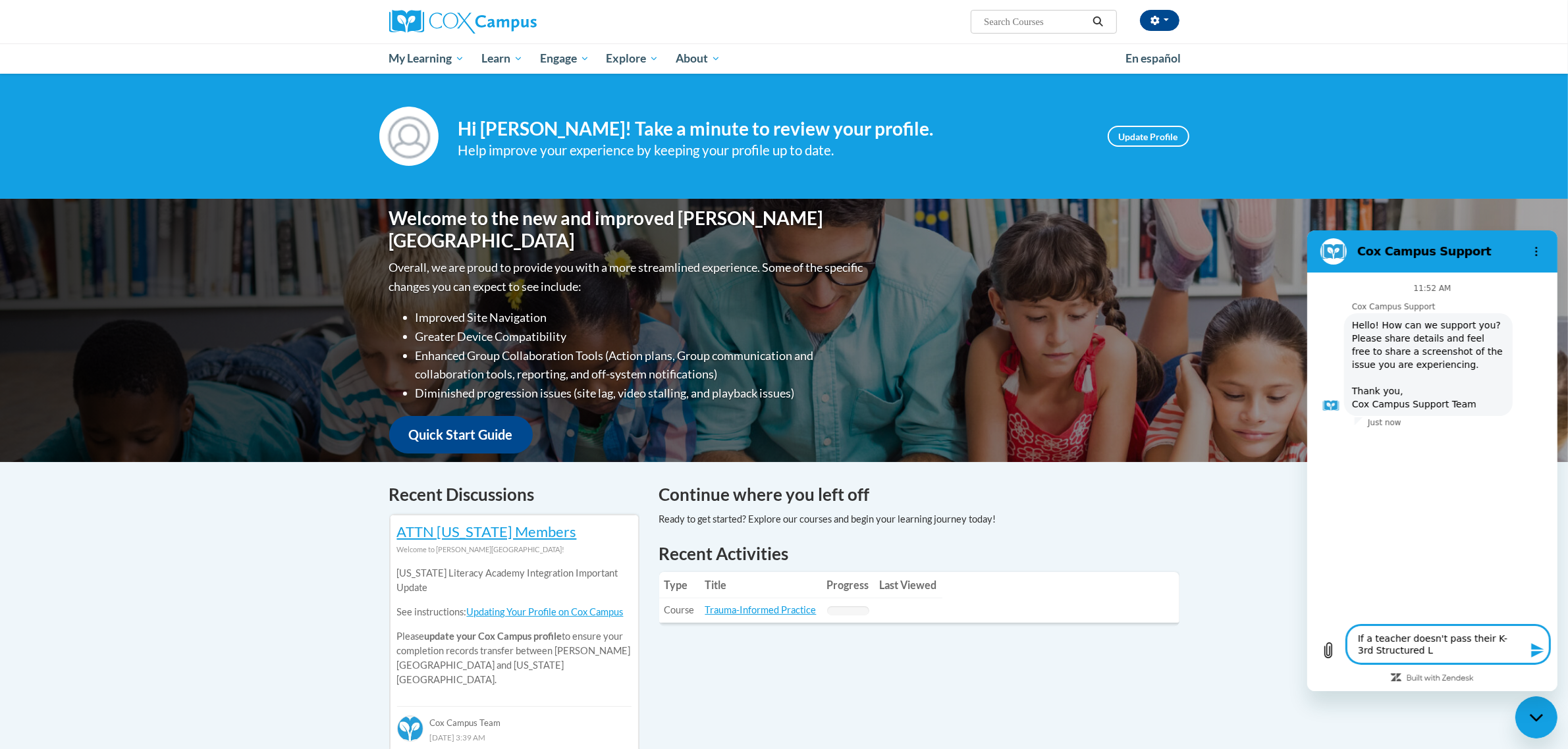
type textarea "If a teacher doesn't pass their K-3rd Structured [PERSON_NAME]"
type textarea "x"
type textarea "If a teacher doesn't pass their K-3rd Structured Lit"
type textarea "x"
type textarea "If a teacher doesn't pass their K-3rd Structured Lite"
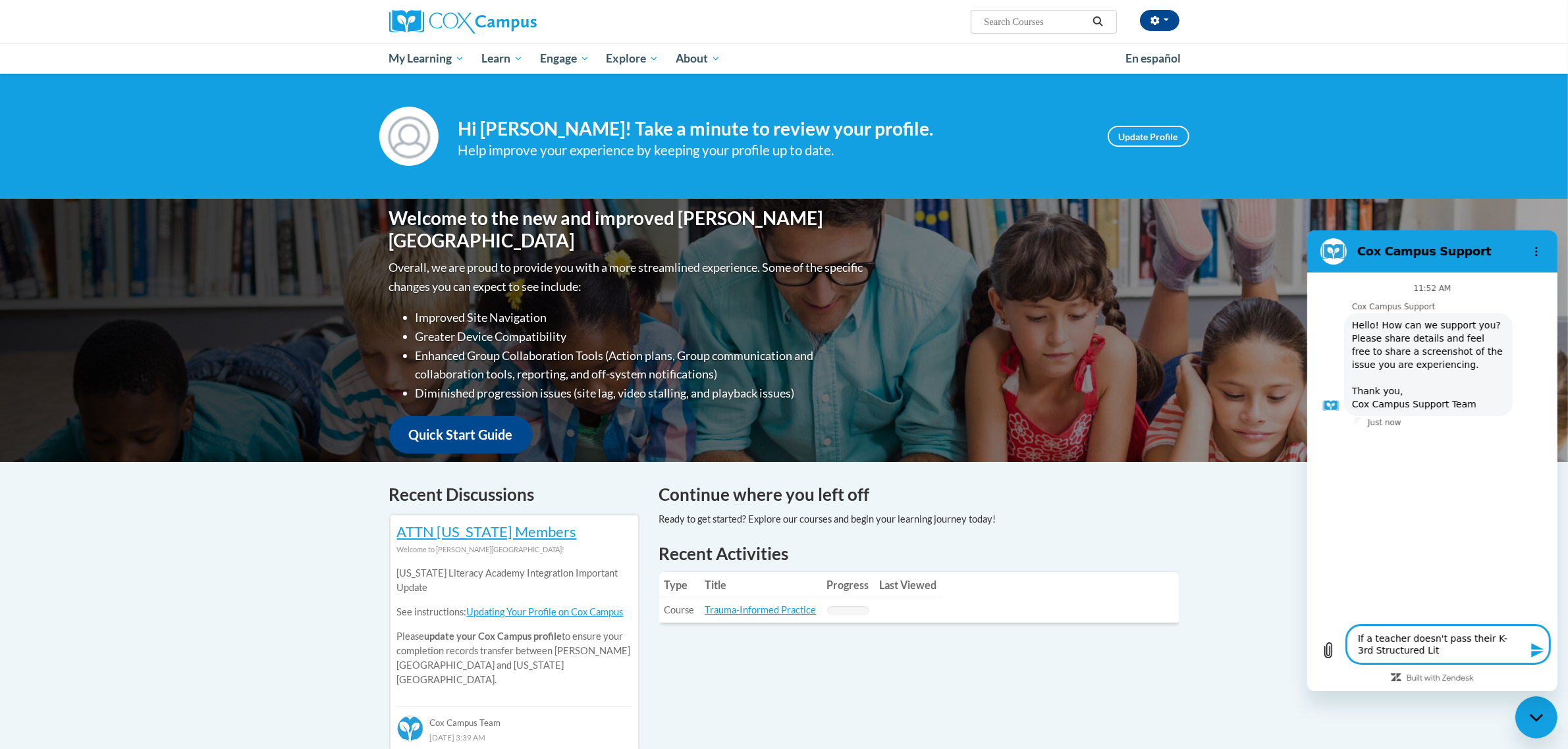
type textarea "x"
type textarea "If a teacher doesn't pass their K-3rd Structured Liter"
type textarea "x"
type textarea "If a teacher doesn't pass their K-3rd Structured Litera"
type textarea "x"
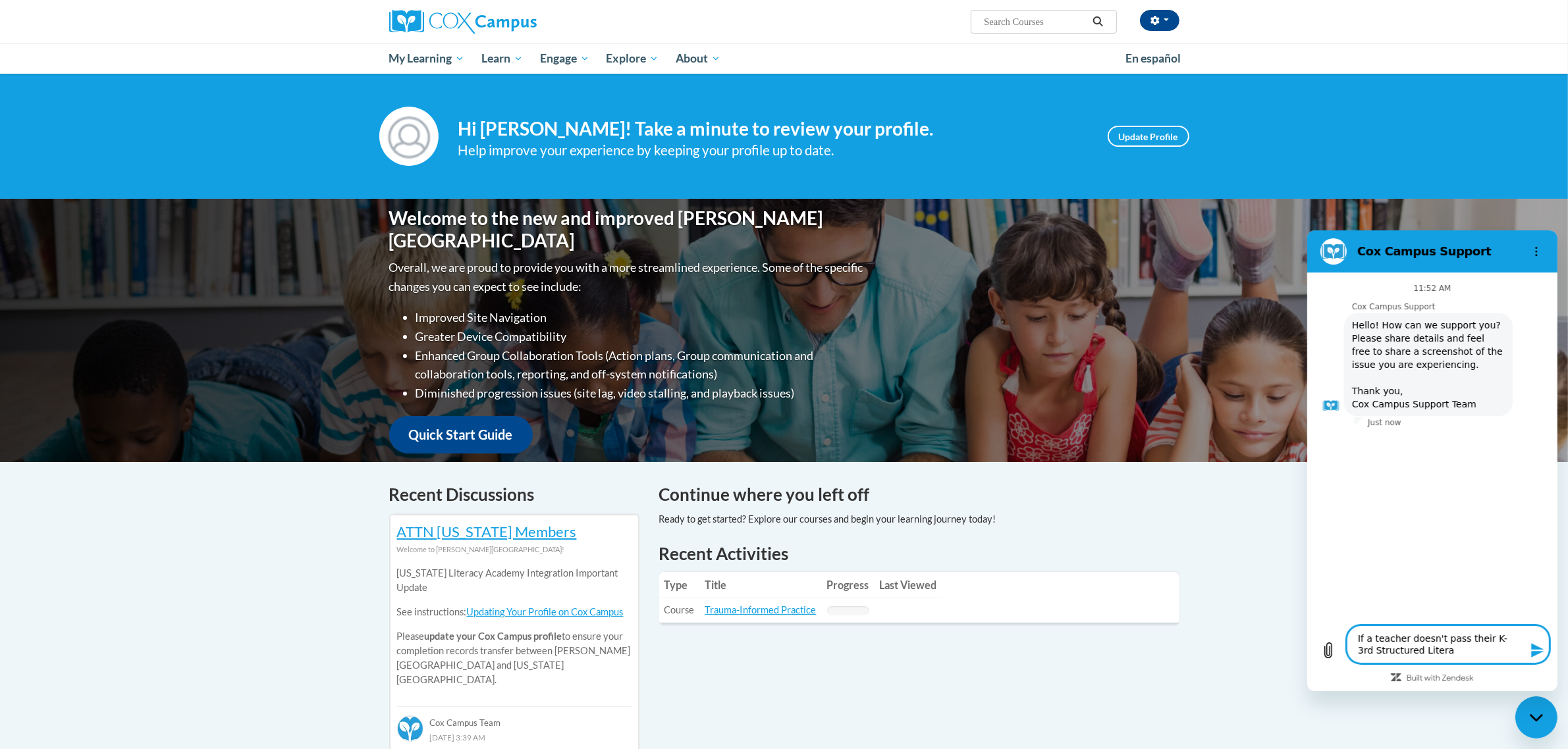
type textarea "If a teacher doesn't pass their K-3rd Structured Literac"
type textarea "x"
type textarea "If a teacher doesn't pass their K-3rd Structured Literacy"
type textarea "x"
type textarea "If a teacher doesn't pass their K-3rd Structured Literacy"
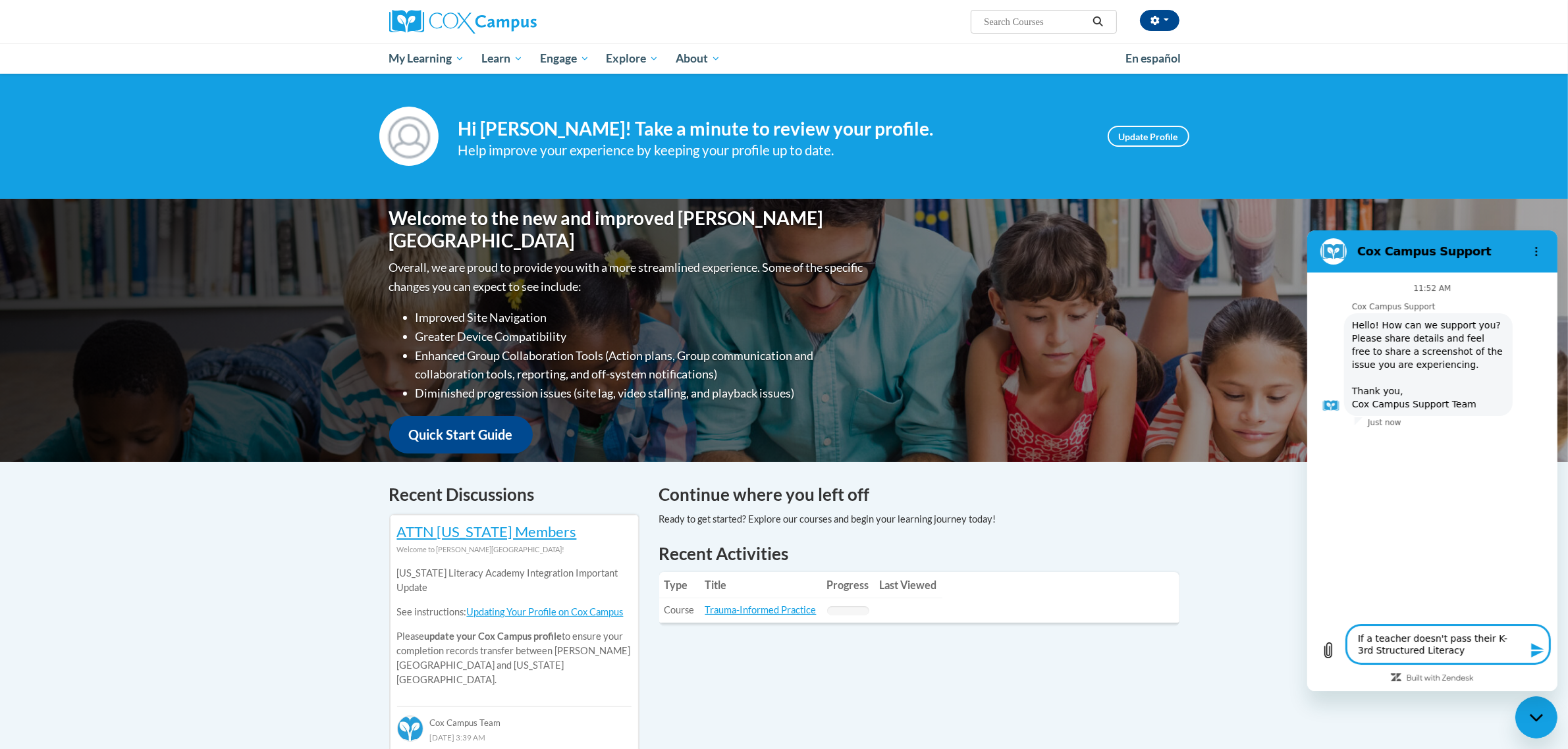
type textarea "x"
type textarea "If a teacher doesn't pass their K-3rd Structured Literacy e"
type textarea "x"
type textarea "If a teacher doesn't pass their K-3rd Structured Literacy ex"
type textarea "x"
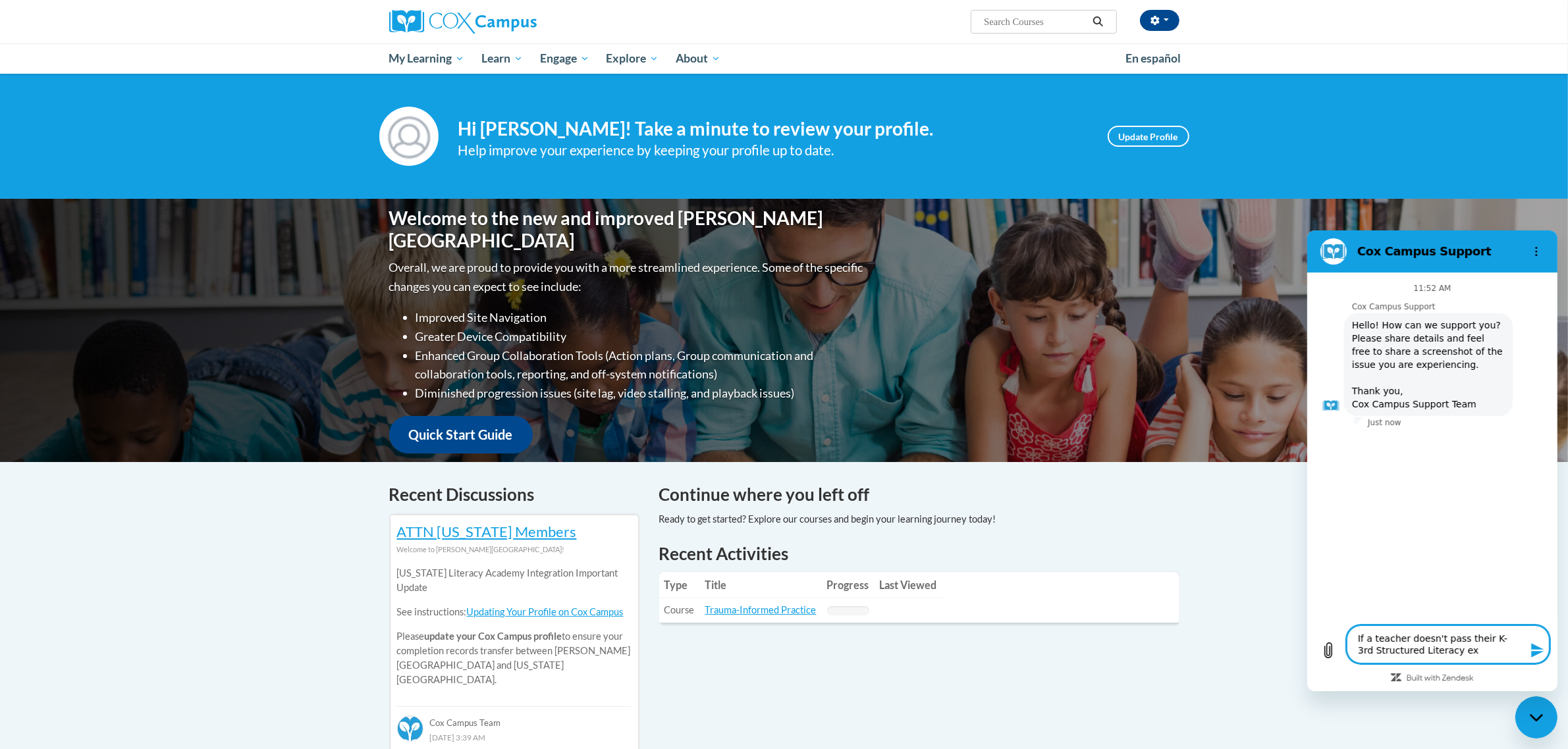
type textarea "If a teacher doesn't pass their K-3rd Structured Literacy exa"
type textarea "x"
type textarea "If a teacher doesn't pass their K-3rd Structured Literacy exam"
type textarea "x"
type textarea "If a teacher doesn't pass their K-3rd Structured Literacy exam"
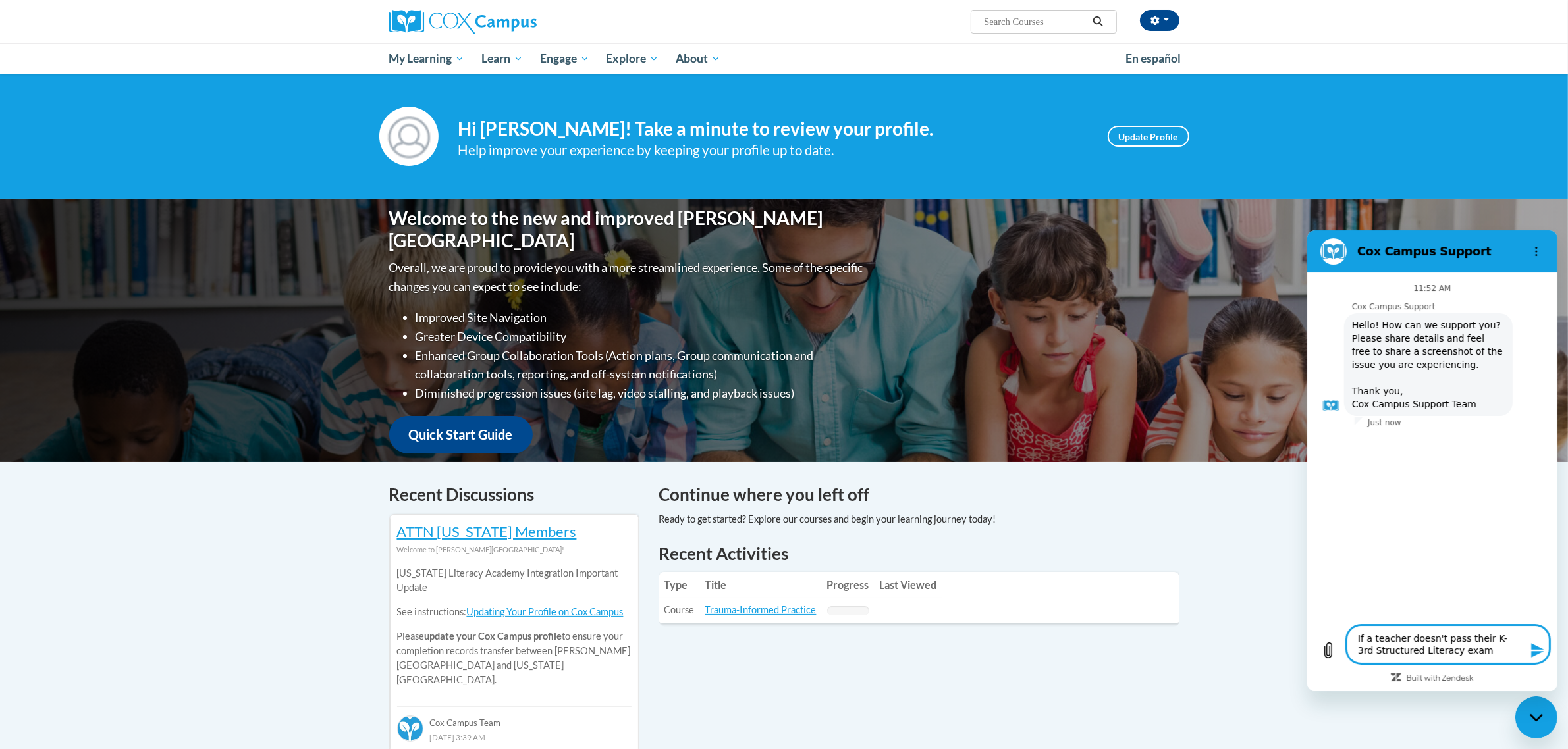
type textarea "x"
type textarea "If a teacher doesn't pass their K-3rd Structured Literacy exam t"
type textarea "x"
type textarea "If a teacher doesn't pass their K-3rd Structured Literacy exam th"
type textarea "x"
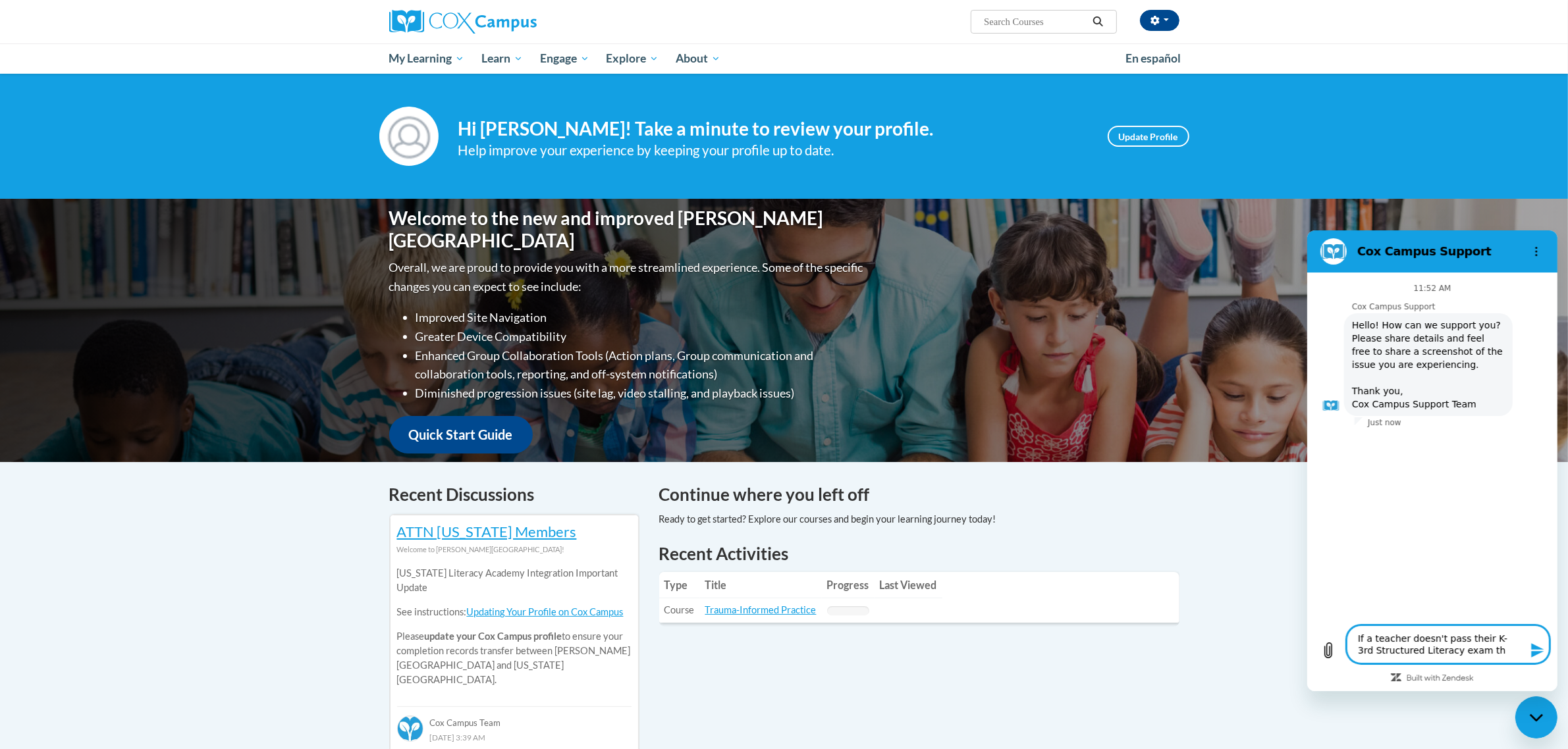
type textarea "If a teacher doesn't pass their K-3rd Structured Literacy exam the"
type textarea "x"
type textarea "If a teacher doesn't pass their K-3rd Structured Literacy exam the"
type textarea "x"
type textarea "If a teacher doesn't pass their K-3rd Structured Literacy exam the f"
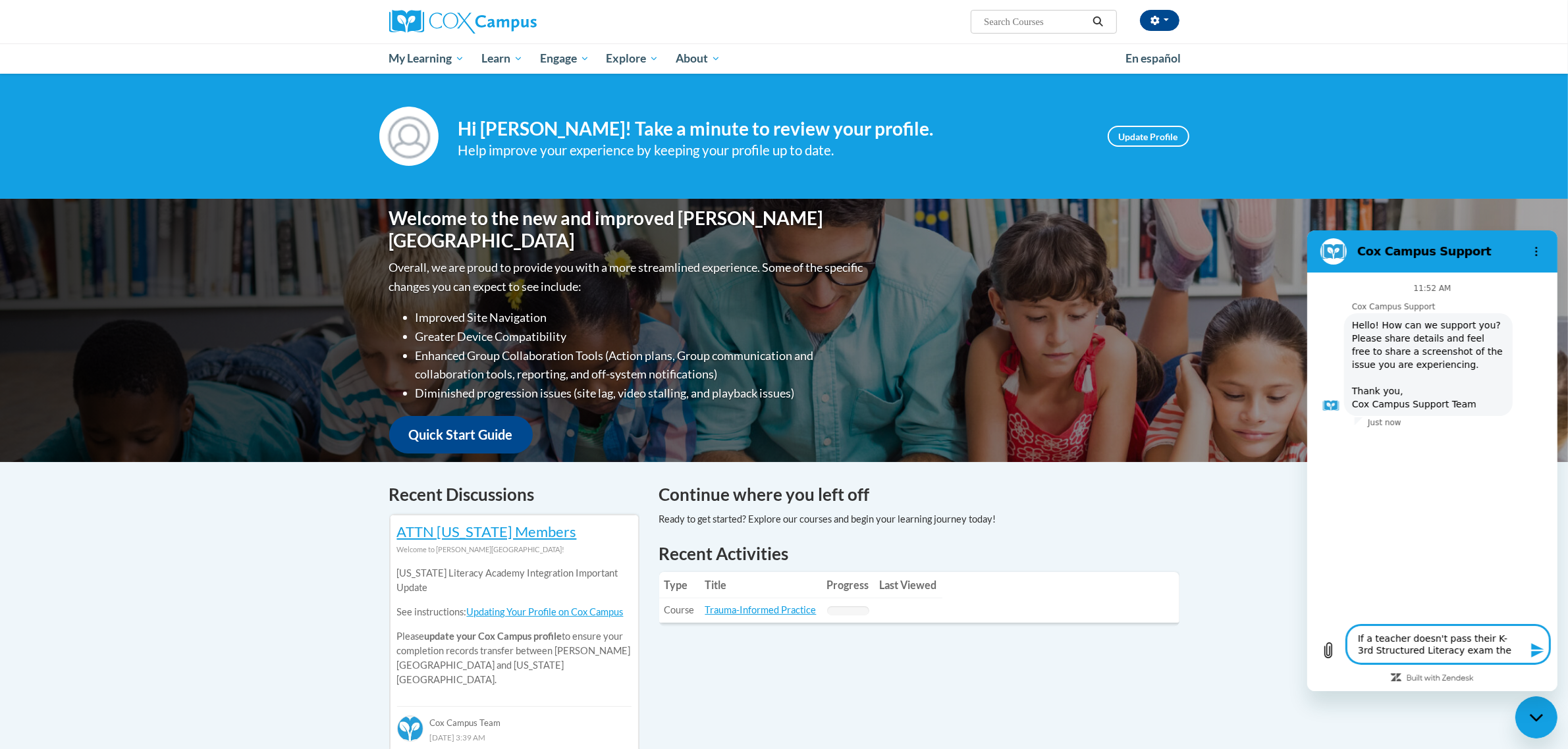
type textarea "x"
type textarea "If a teacher doesn't pass their K-3rd Structured Literacy exam the fi"
type textarea "x"
type textarea "If a teacher doesn't pass their K-3rd Structured Literacy exam the fir"
type textarea "x"
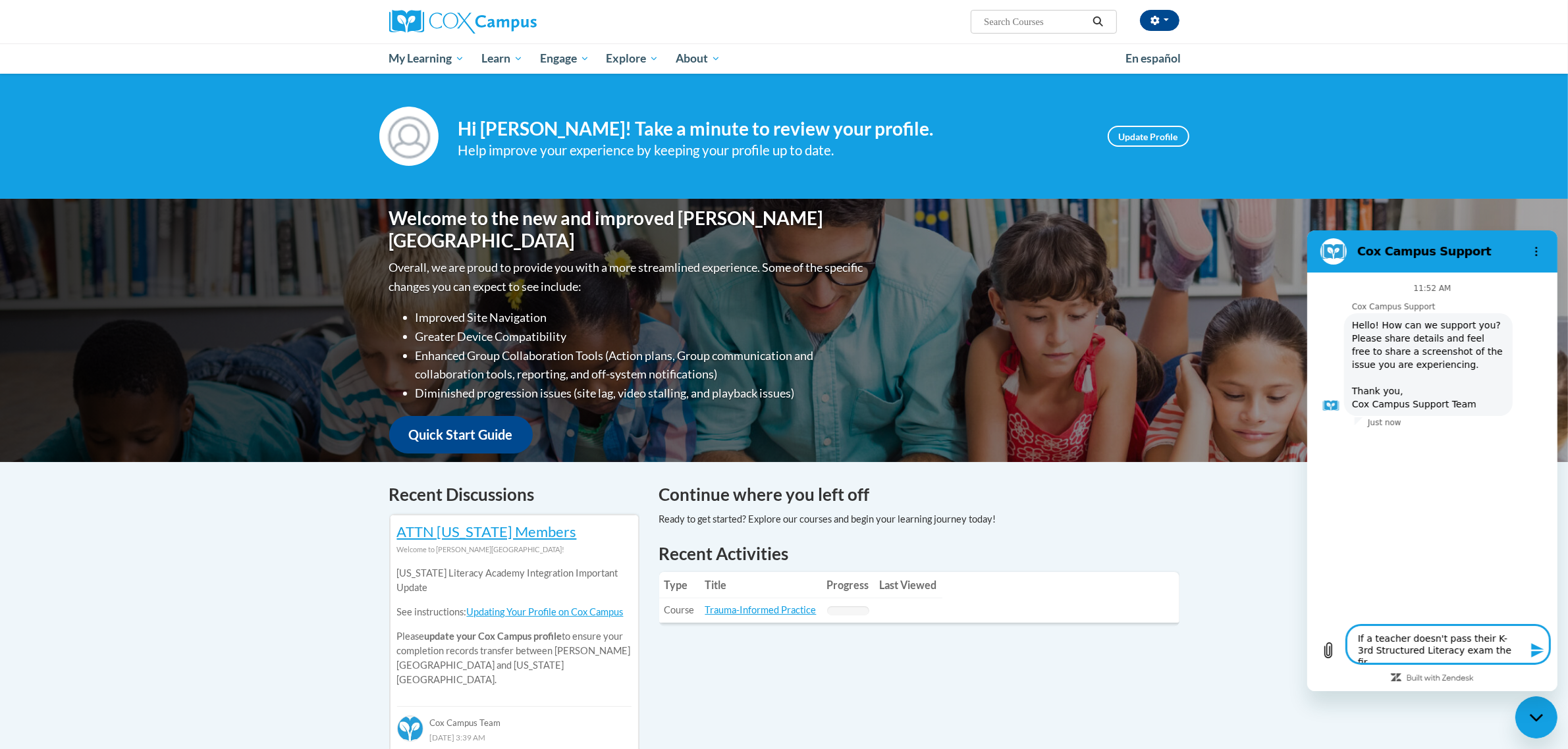
type textarea "If a teacher doesn't pass their K-3rd Structured Literacy exam the firs"
type textarea "x"
type textarea "If a teacher doesn't pass their K-3rd Structured Literacy exam the first"
type textarea "x"
type textarea "If a teacher doesn't pass their K-3rd Structured Literacy exam the first"
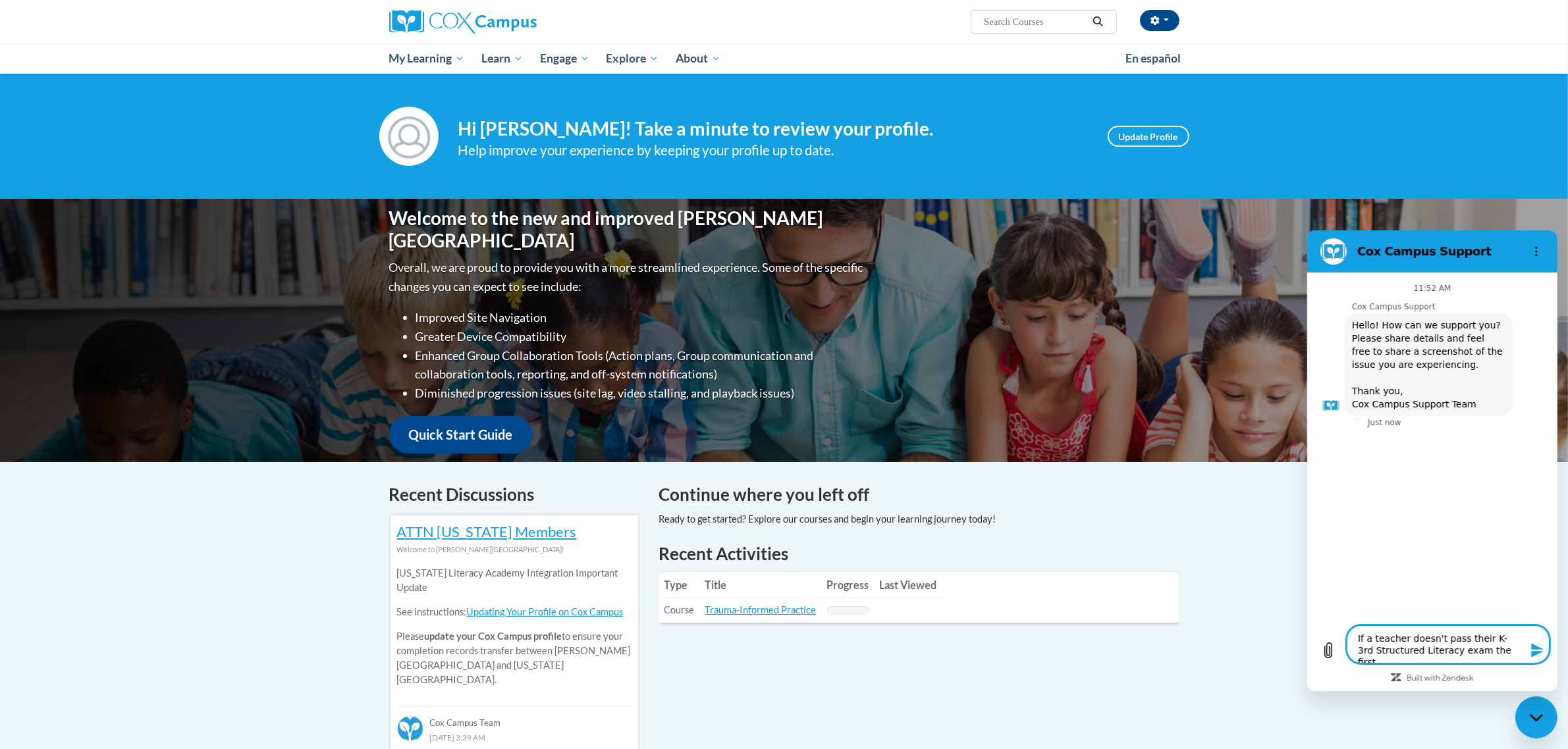
type textarea "x"
type textarea "If a teacher doesn't pass their K-3rd Structured Literacy exam the first t"
type textarea "x"
type textarea "If a teacher doesn't pass their K-3rd Structured Literacy exam the first tm"
type textarea "x"
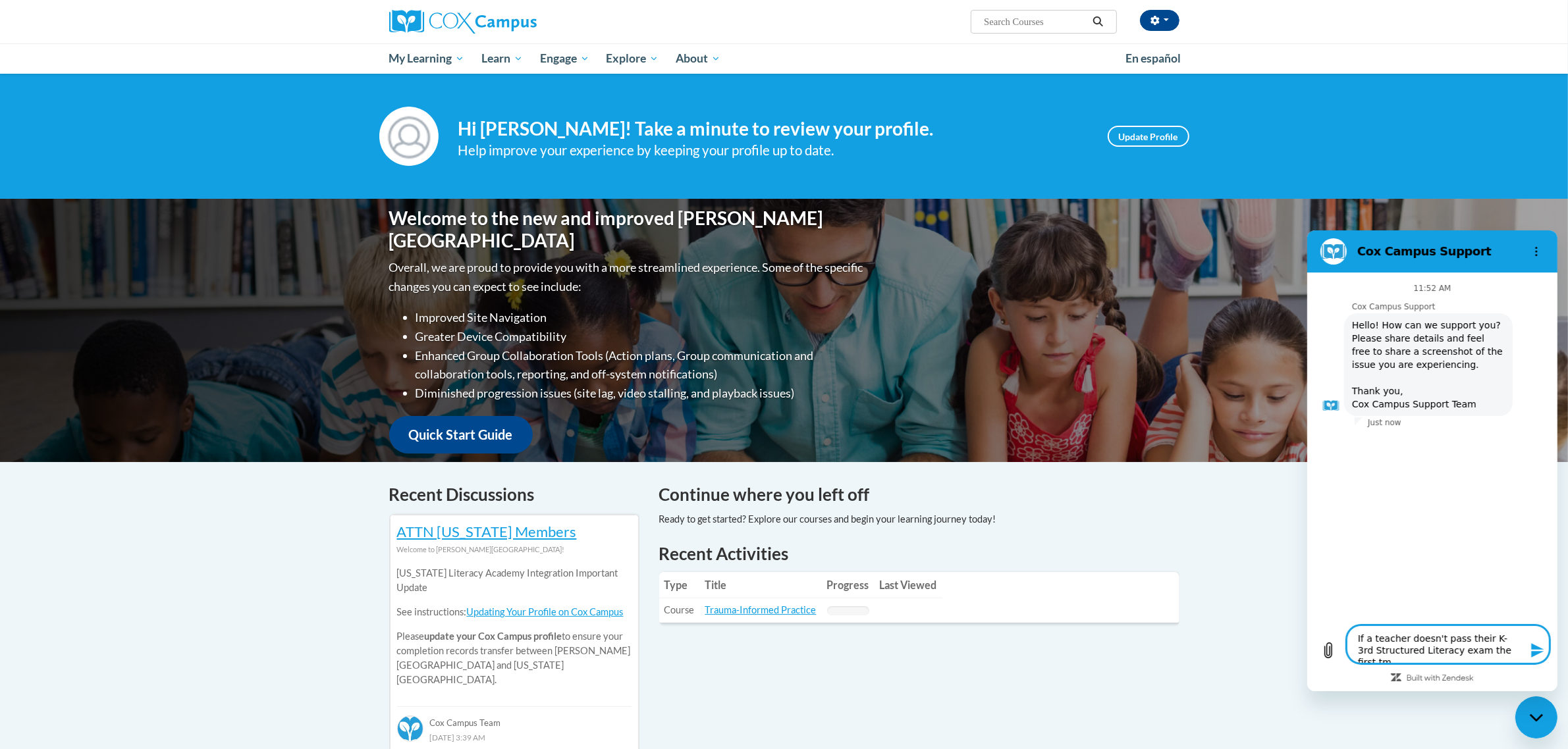
type textarea "If a teacher doesn't pass their K-3rd Structured Literacy exam the first tme"
type textarea "x"
type textarea "If a teacher doesn't pass their K-3rd Structured Literacy exam the first tme,"
type textarea "x"
type textarea "If a teacher doesn't pass their K-3rd Structured Literacy exam the first tme,"
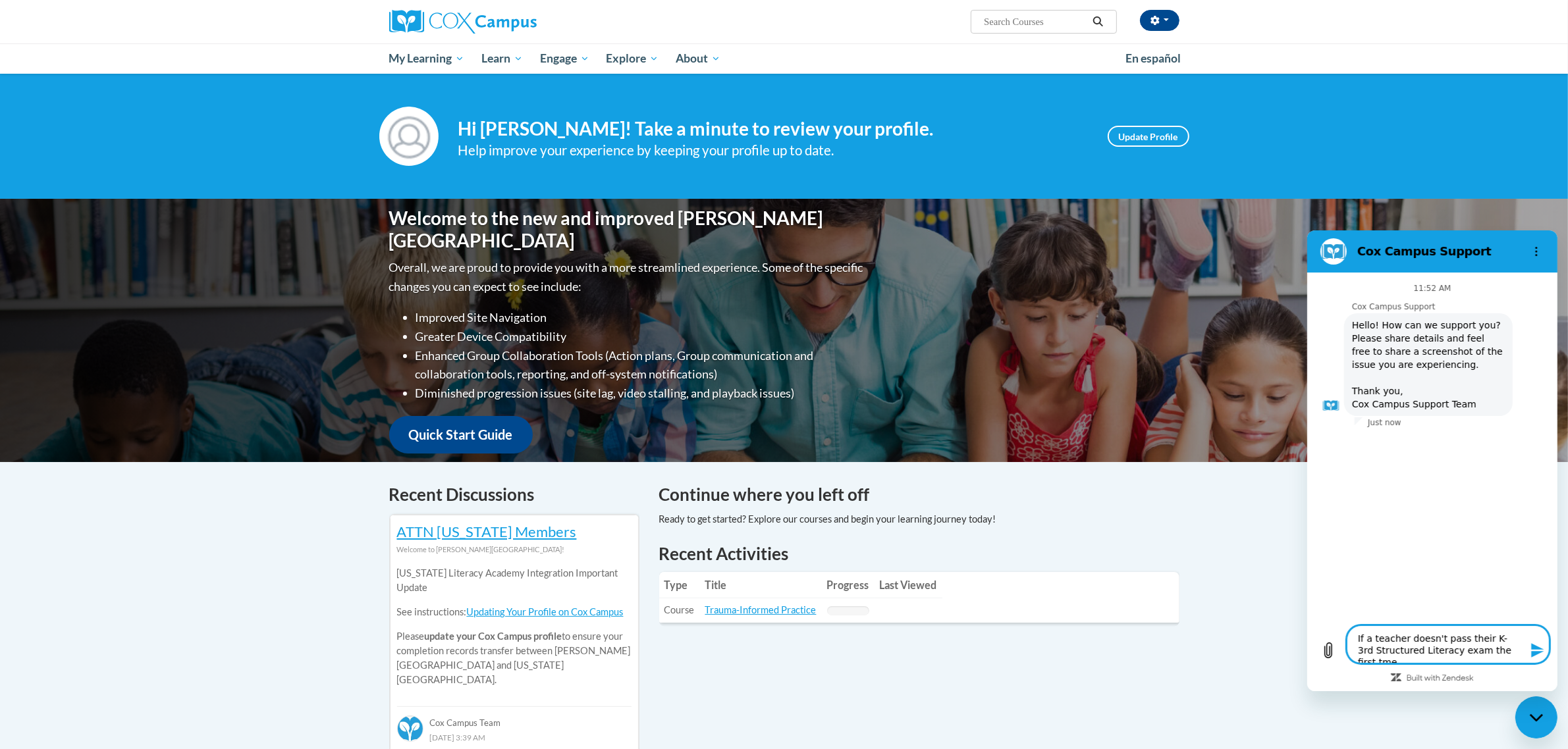
type textarea "x"
type textarea "If a teacher doesn't pass their K-3rd Structured Literacy exam the first tme,"
type textarea "x"
type textarea "If a teacher doesn't pass their K-3rd Structured Literacy exam the first tme"
type textarea "x"
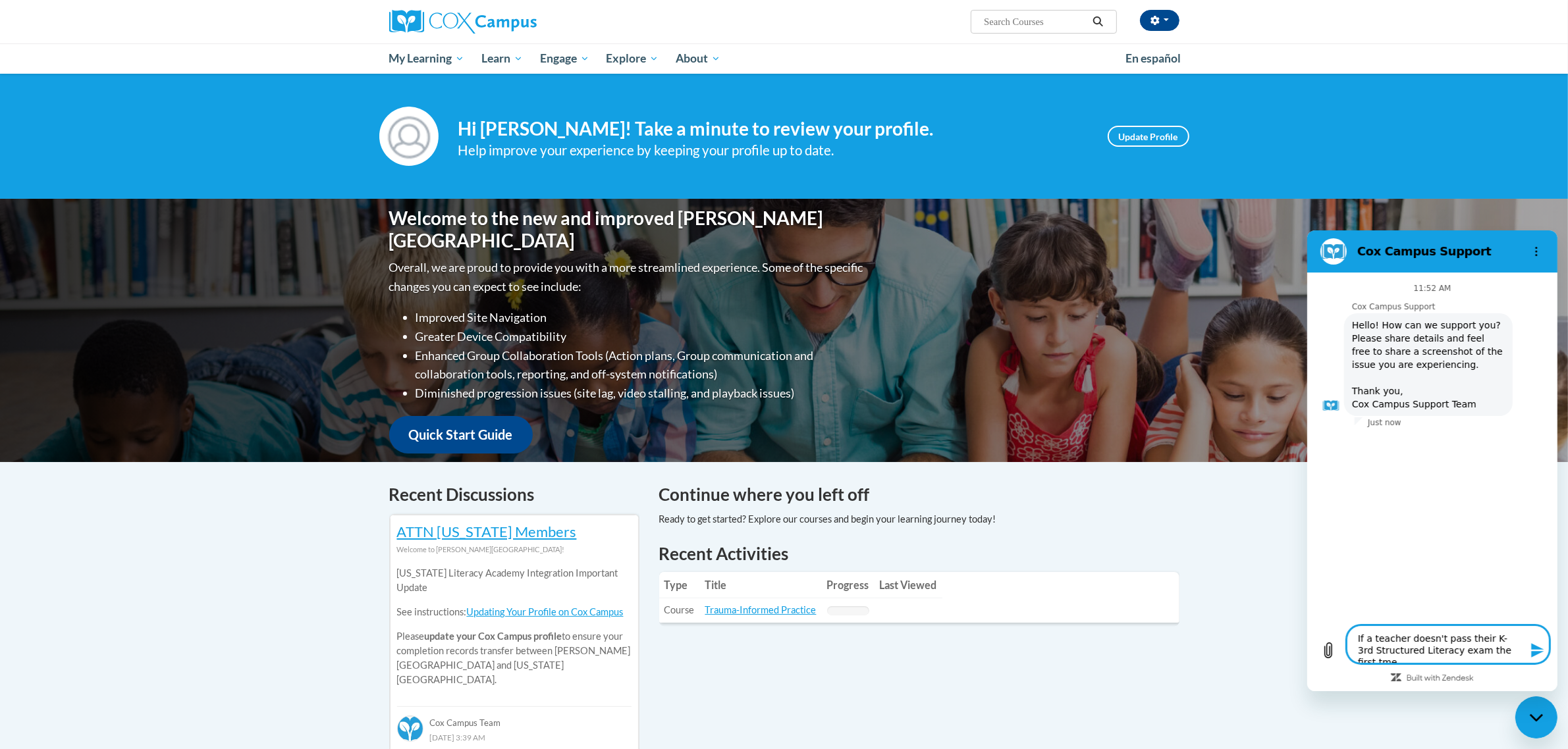
type textarea "If a teacher doesn't pass their K-3rd Structured Literacy exam the first tm"
type textarea "x"
type textarea "If a teacher doesn't pass their K-3rd Structured Literacy exam the first t"
type textarea "x"
type textarea "If a teacher doesn't pass their K-3rd Structured Literacy exam the first ti"
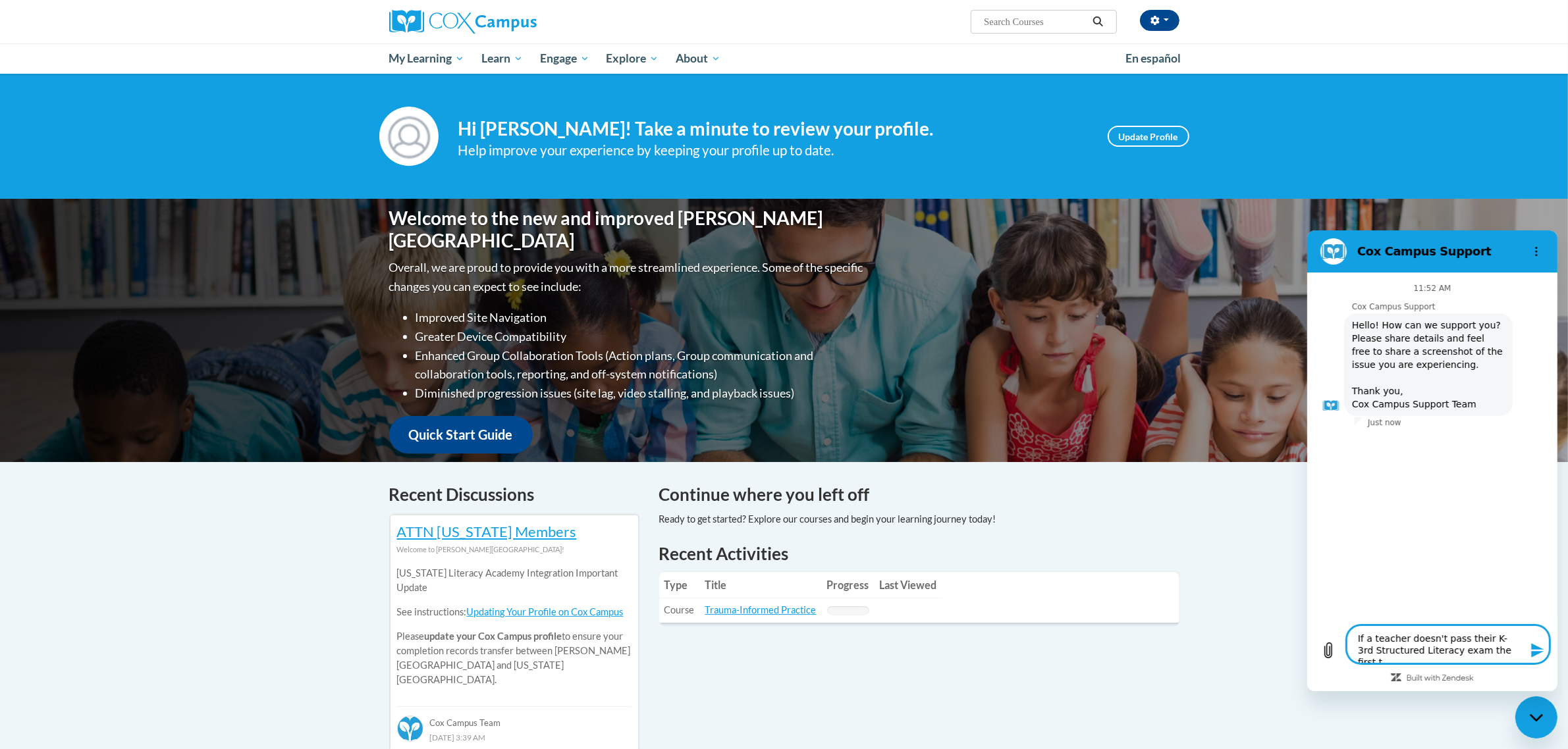
type textarea "x"
type textarea "If a teacher doesn't pass their K-3rd Structured Literacy exam the first [PERSO…"
type textarea "x"
type textarea "If a teacher doesn't pass their K-3rd Structured Literacy exam the first time"
type textarea "x"
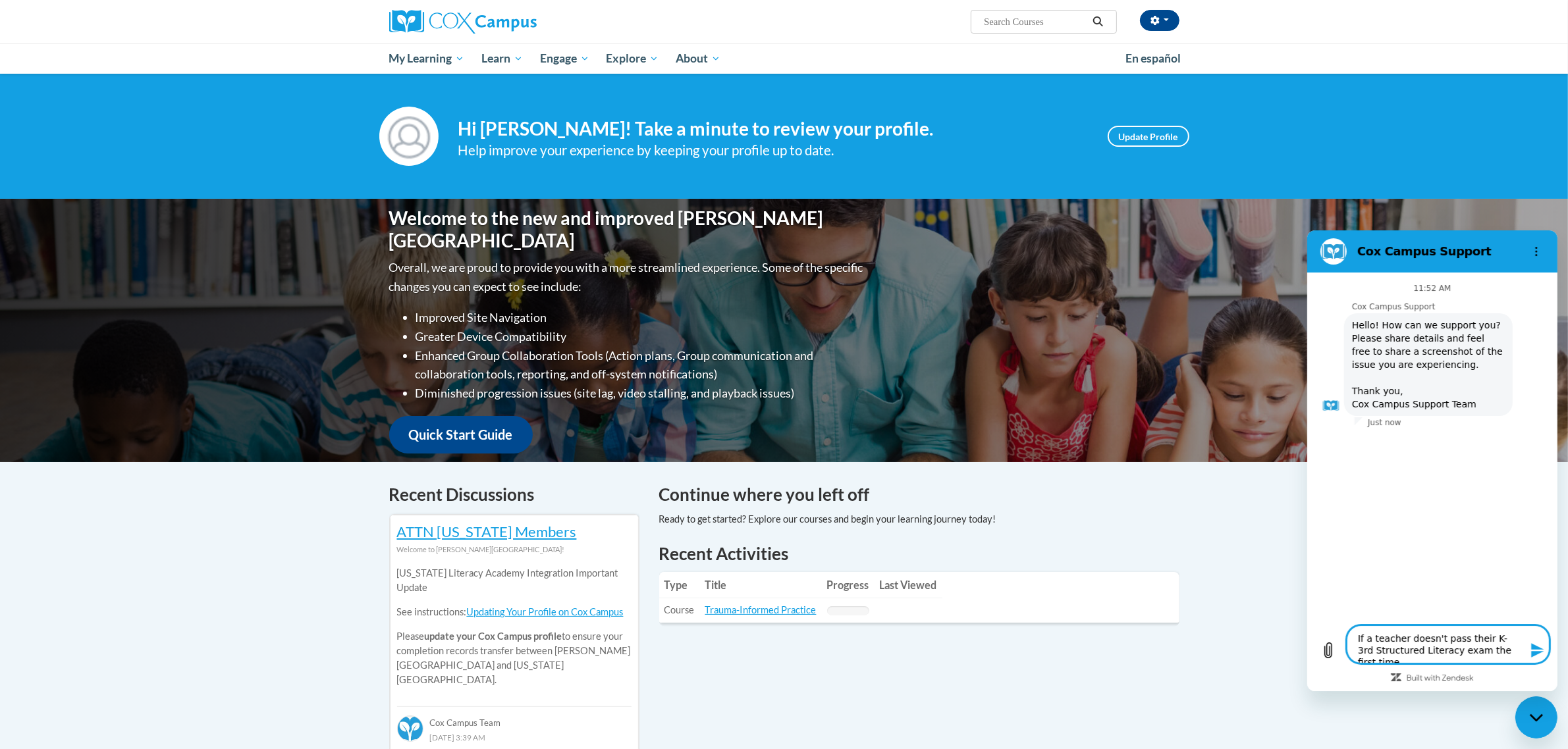
type textarea "If a teacher doesn't pass their K-3rd Structured Literacy exam the first time,"
type textarea "x"
type textarea "If a teacher doesn't pass their K-3rd Structured Literacy exam the first time,"
type textarea "x"
type textarea "If a teacher doesn't pass their K-3rd Structured Literacy exam the first time, c"
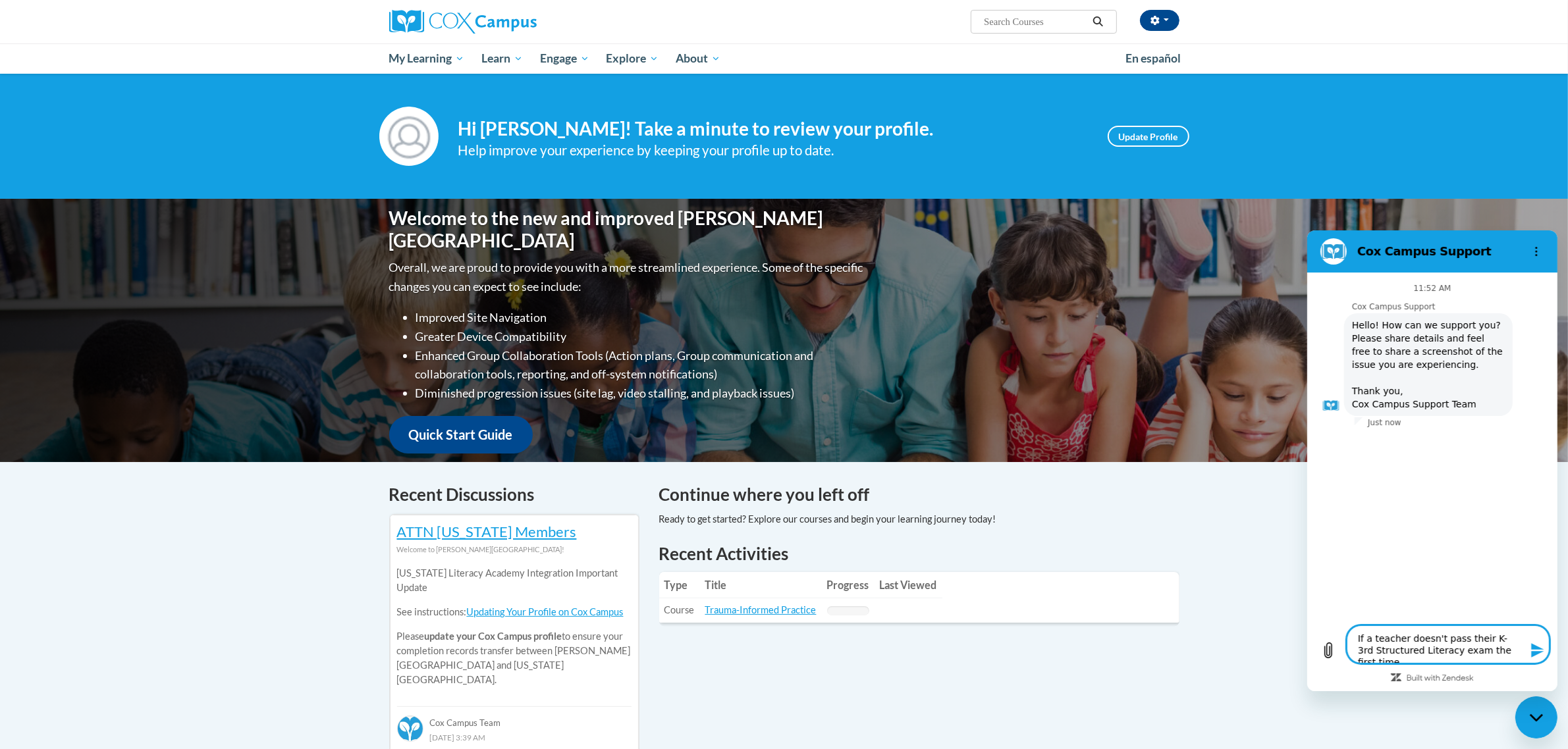
type textarea "x"
type textarea "If a teacher doesn't pass their K-3rd Structured Literacy exam the first time, …"
type textarea "x"
type textarea "If a teacher doesn't pass their K-3rd Structured Literacy exam the first time, …"
type textarea "x"
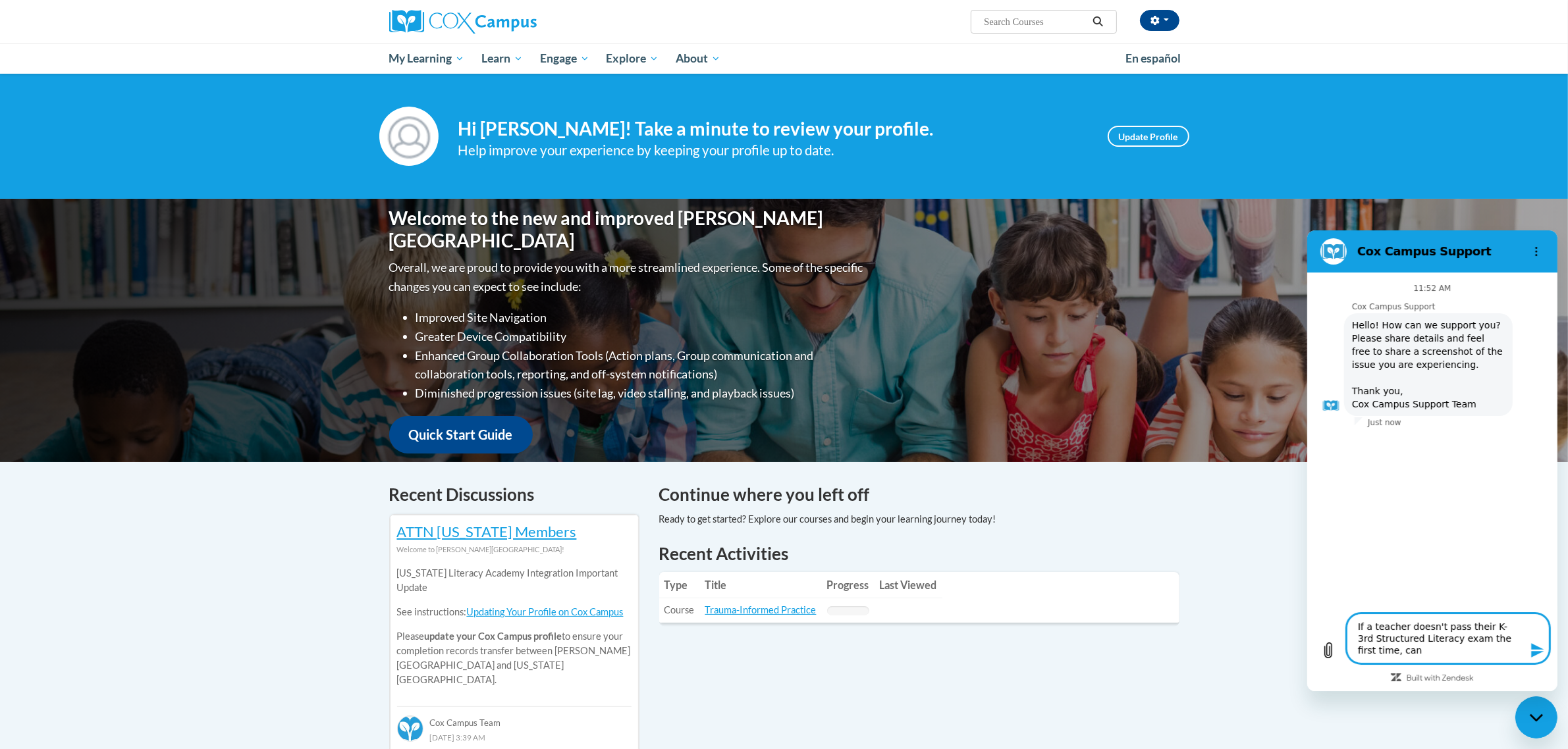
type textarea "If a teacher doesn't pass their K-3rd Structured Literacy exam the first time, …"
type textarea "x"
type textarea "If a teacher doesn't pass their K-3rd Structured Literacy exam the first time, …"
type textarea "x"
type textarea "If a teacher doesn't pass their K-3rd Structured Literacy exam the first time, …"
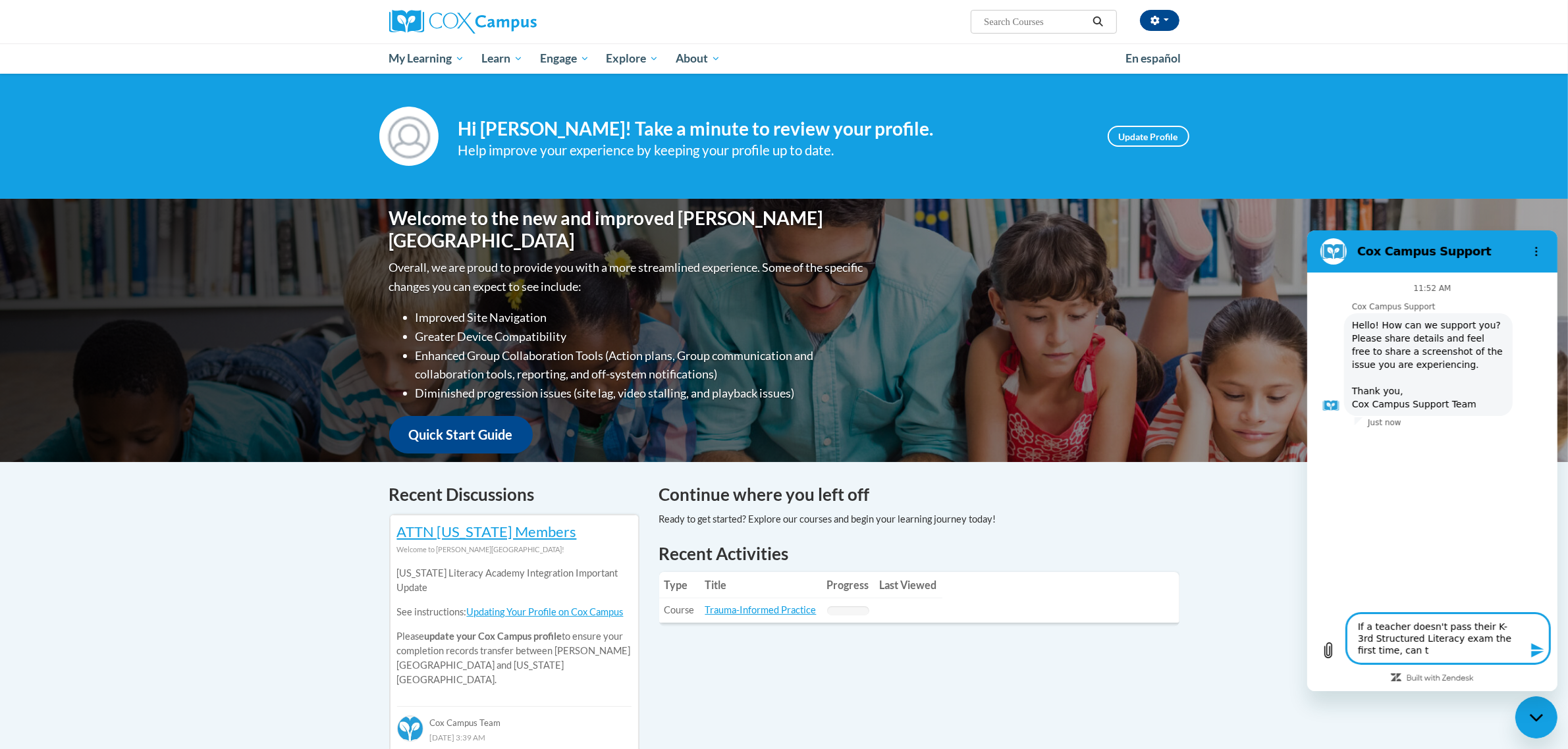
type textarea "x"
type textarea "If a teacher doesn't pass their K-3rd Structured Literacy exam the first time, …"
type textarea "x"
type textarea "If a teacher doesn't pass their K-3rd Structured Literacy exam the first time, …"
type textarea "x"
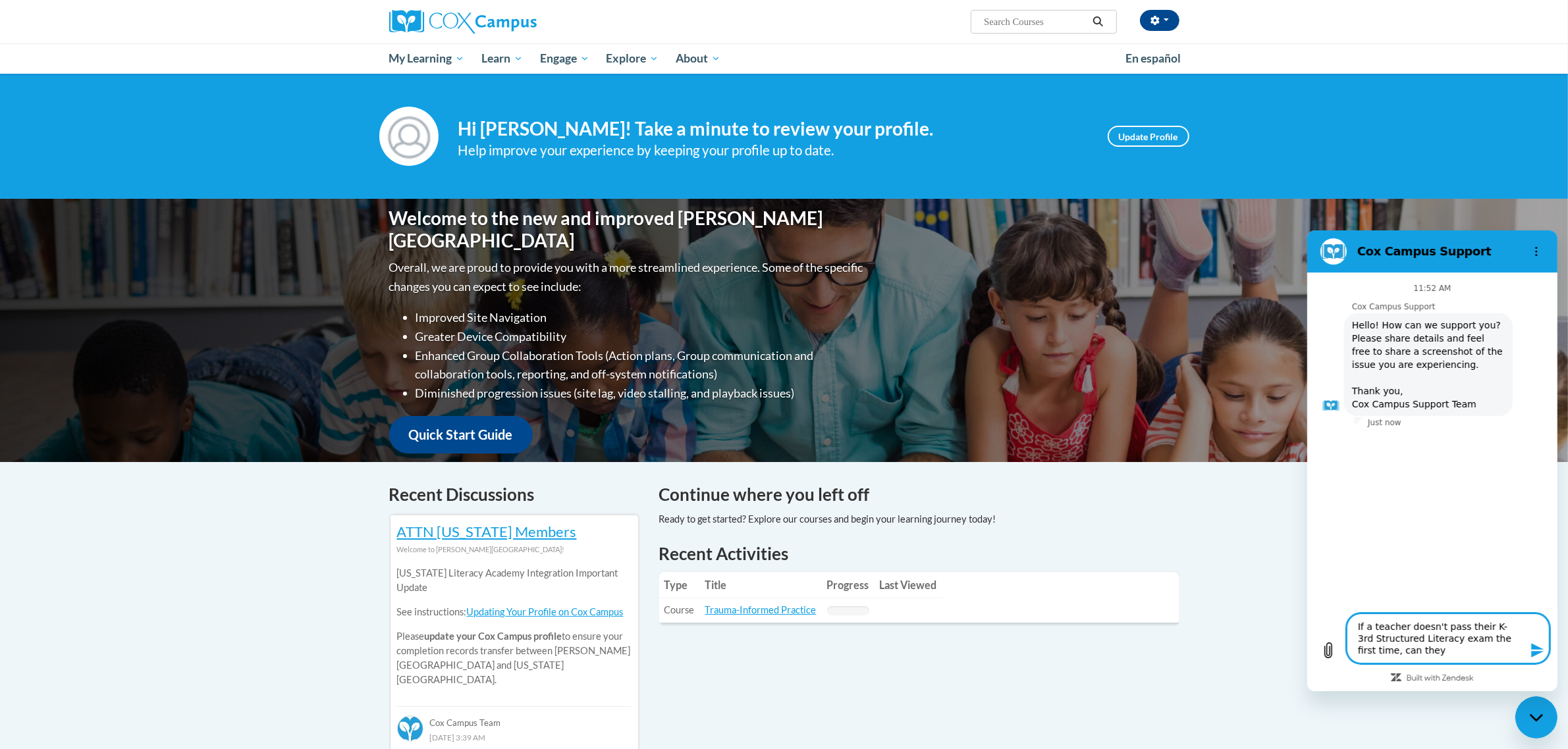
type textarea "If a teacher doesn't pass their K-3rd Structured Literacy exam the first time, …"
type textarea "x"
type textarea "If a teacher doesn't pass their K-3rd Structured Literacy exam the first time, …"
type textarea "x"
type textarea "If a teacher doesn't pass their K-3rd Structured Literacy exam the first time, …"
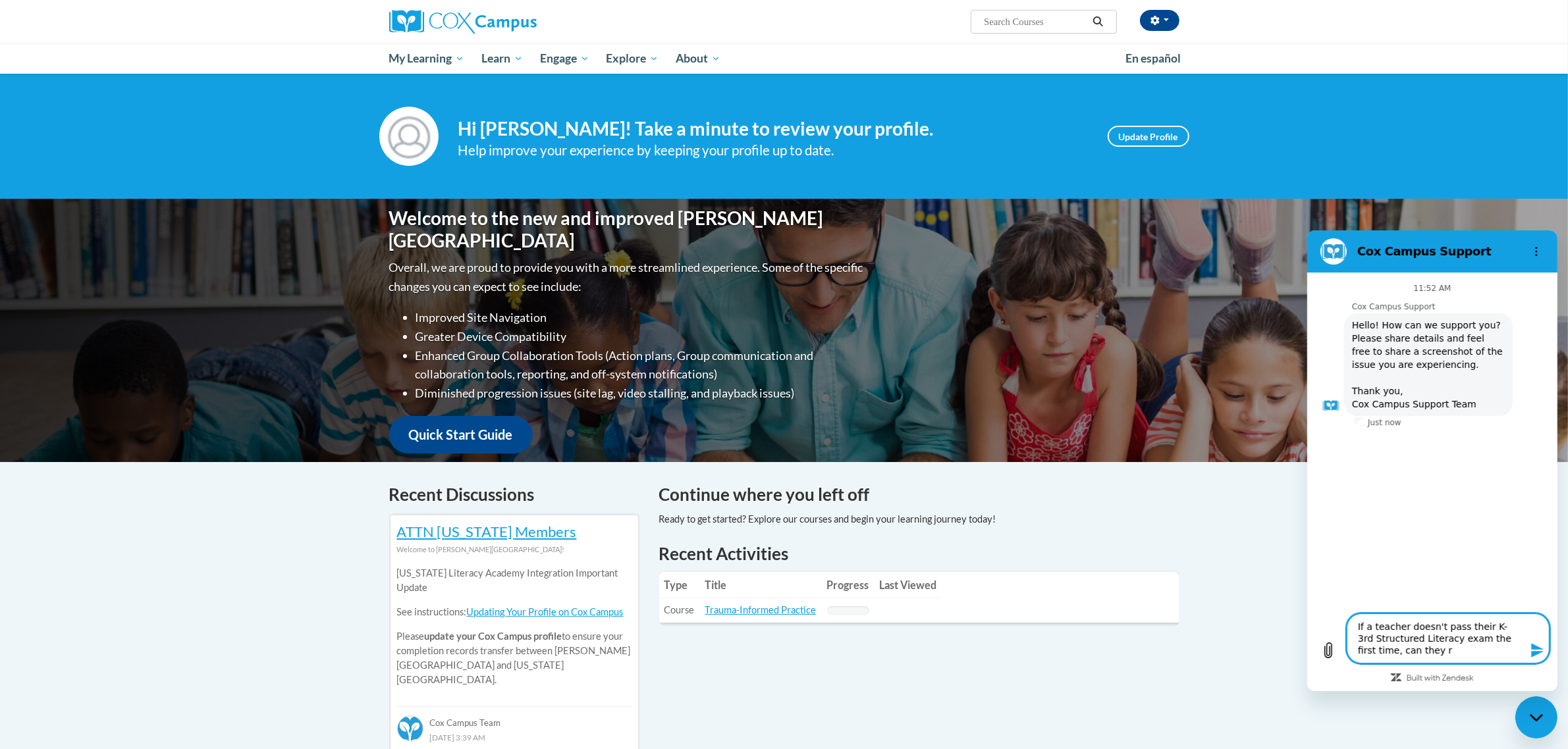
type textarea "x"
type textarea "If a teacher doesn't pass their K-3rd Structured Literacy exam the first time, …"
type textarea "x"
type textarea "If a teacher doesn't pass their K-3rd Structured Literacy exam the first time, …"
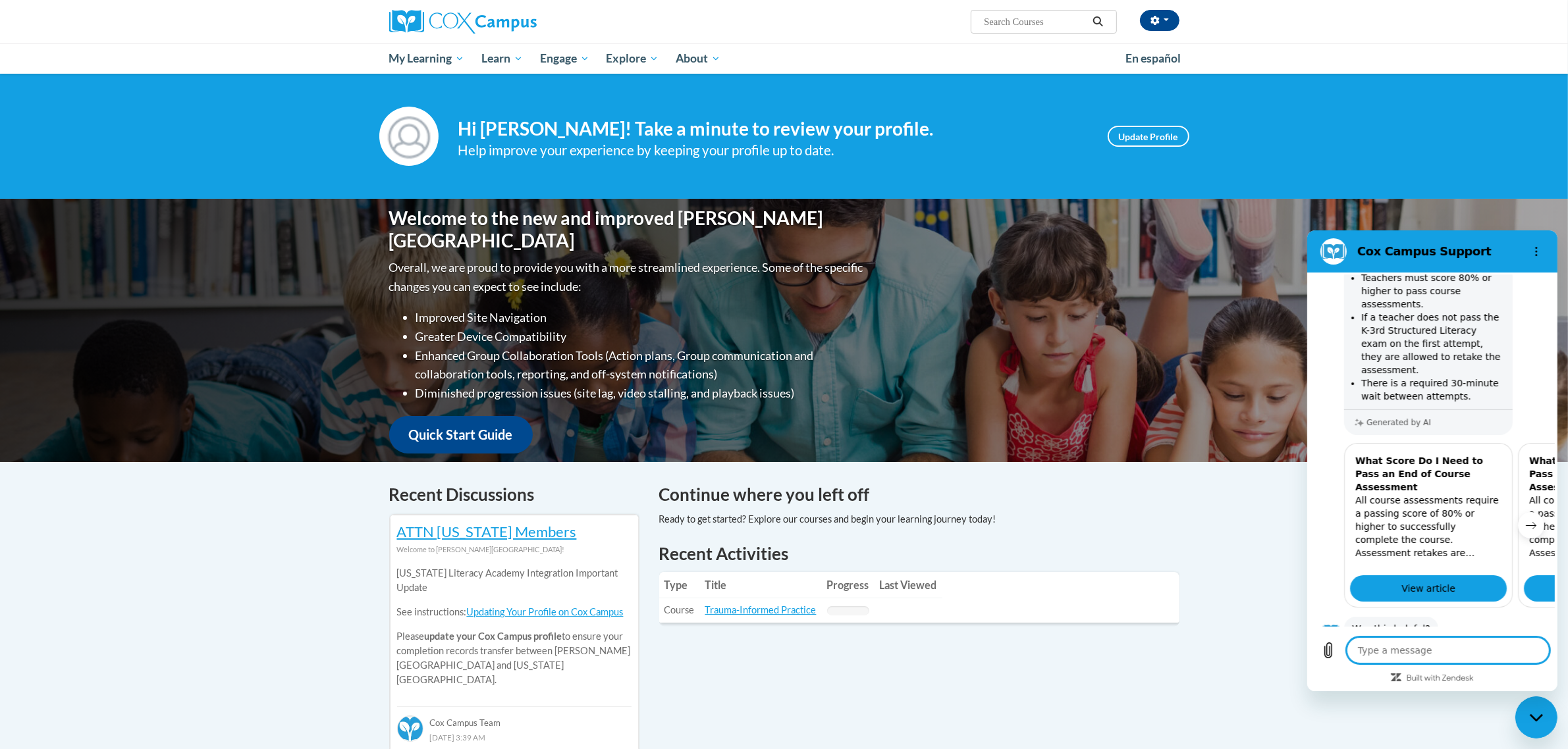
scroll to position [263, 0]
